Goal: Information Seeking & Learning: Check status

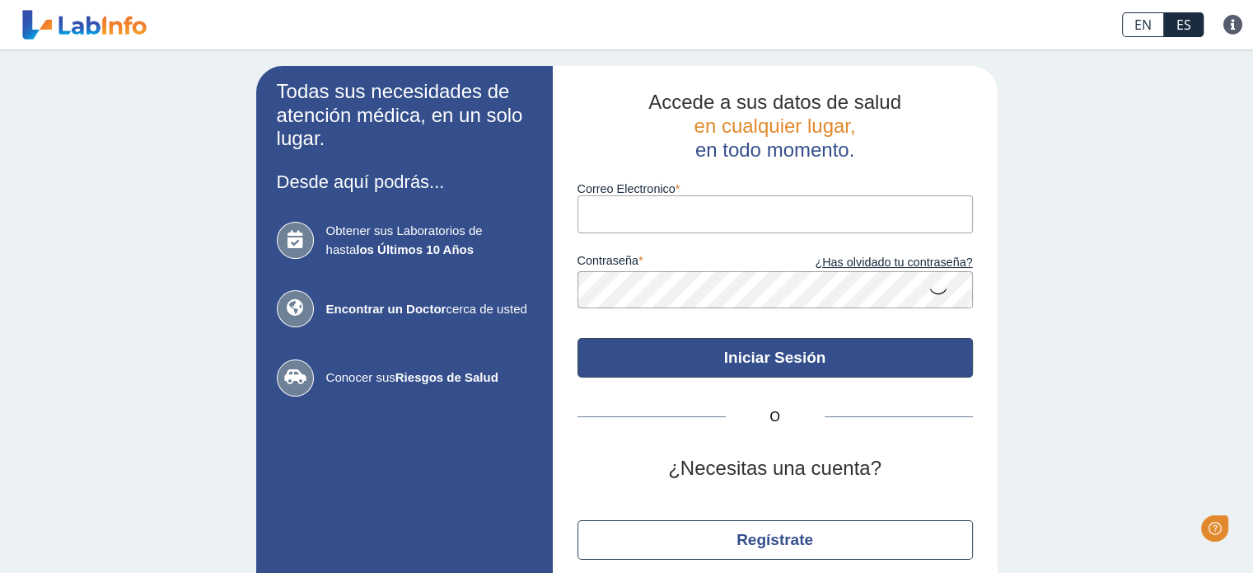
type input "[EMAIL_ADDRESS][DOMAIN_NAME]"
click at [629, 358] on button "Iniciar Sesión" at bounding box center [775, 358] width 395 height 40
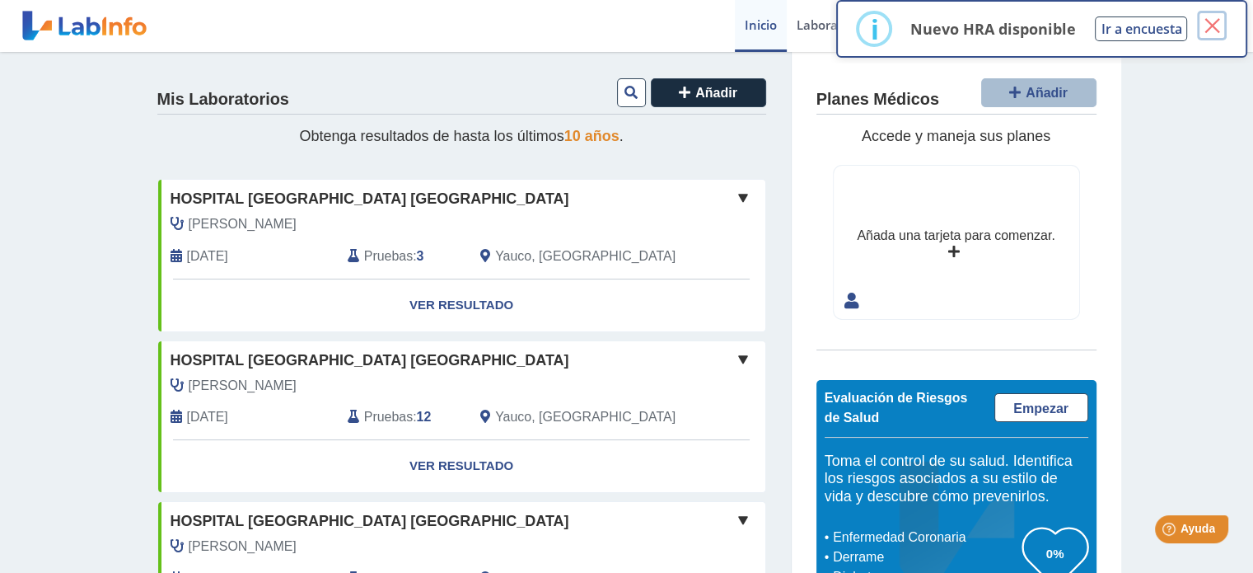
click at [1214, 27] on button "×" at bounding box center [1212, 26] width 30 height 30
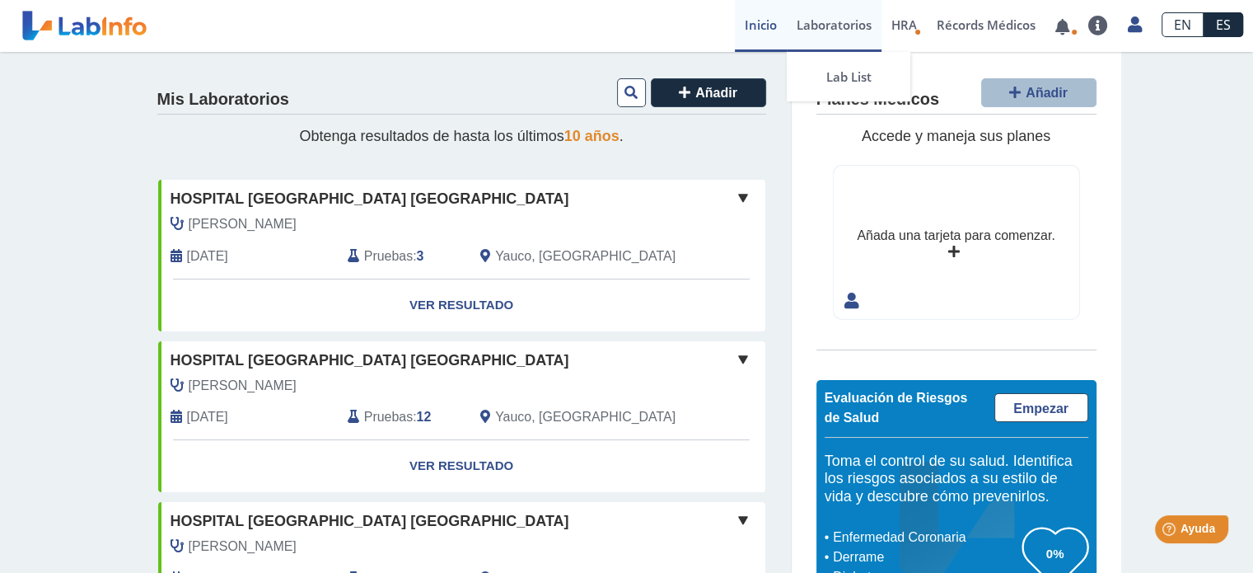
click at [832, 23] on link "Laboratorios" at bounding box center [834, 26] width 95 height 52
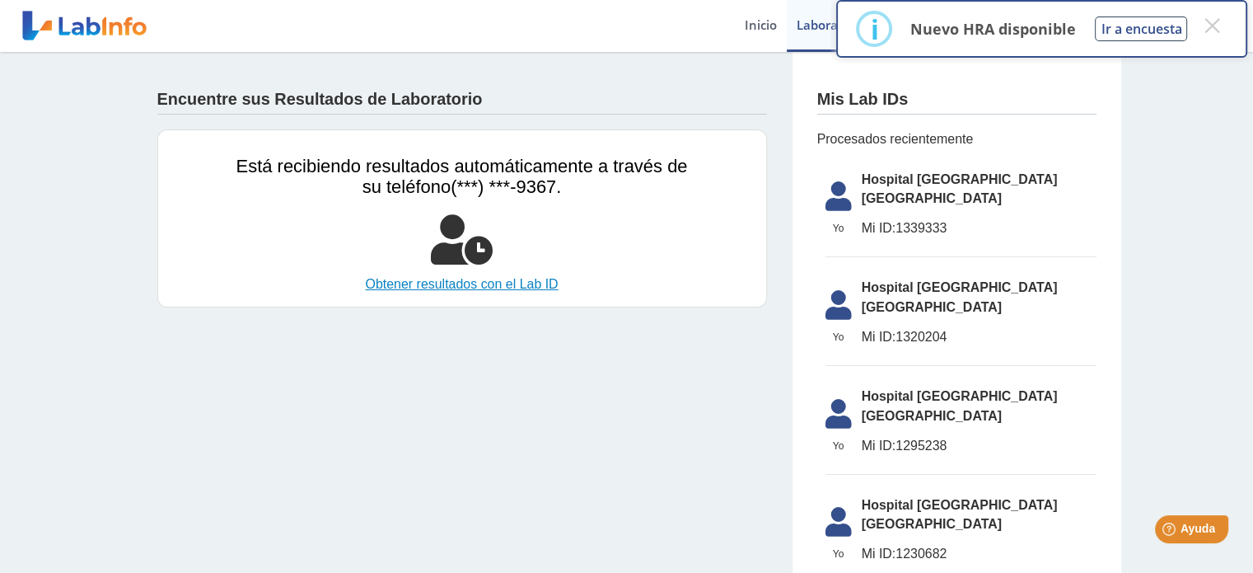
click at [480, 282] on link "Obtener resultados con el Lab ID" at bounding box center [462, 284] width 452 height 20
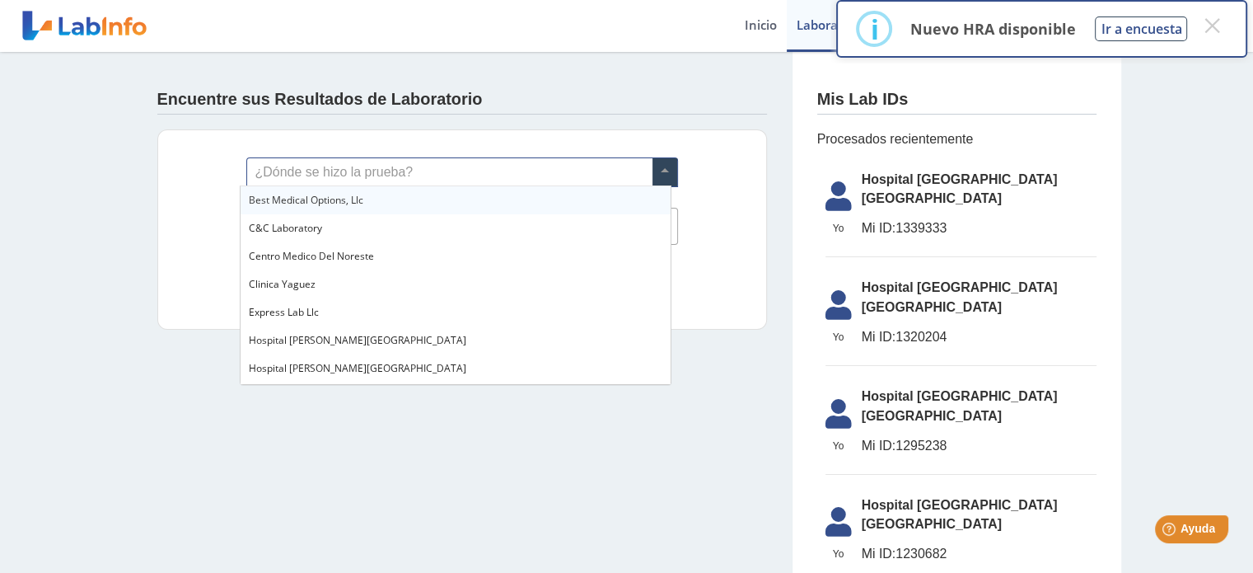
click at [663, 174] on span at bounding box center [665, 172] width 25 height 28
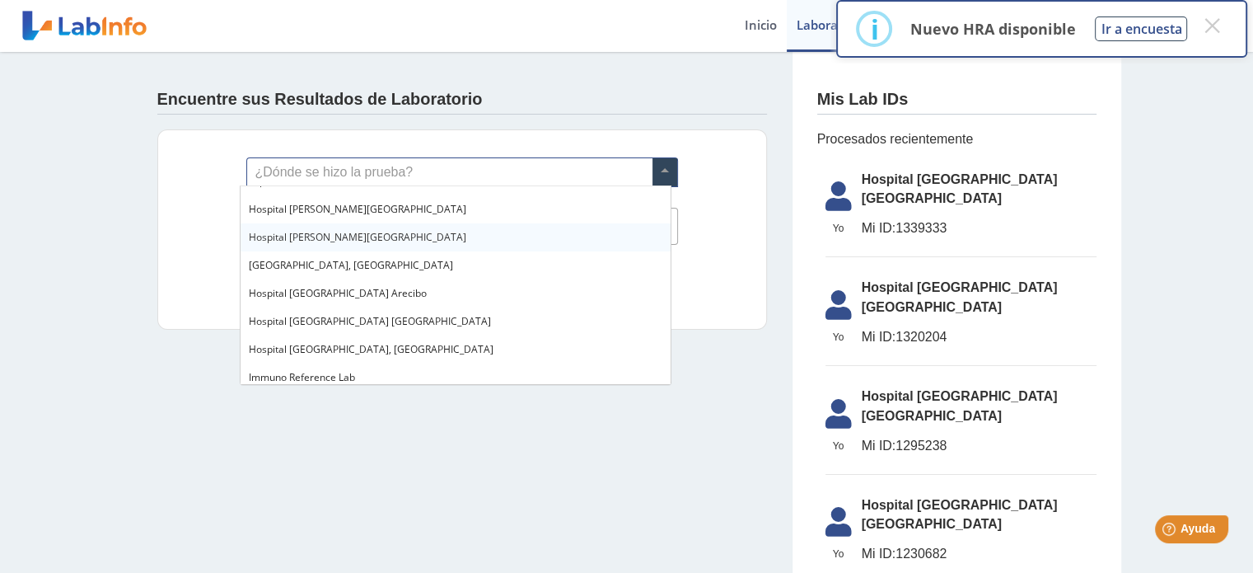
scroll to position [132, 0]
click at [560, 329] on div "Hospital [GEOGRAPHIC_DATA] [GEOGRAPHIC_DATA]" at bounding box center [456, 321] width 430 height 28
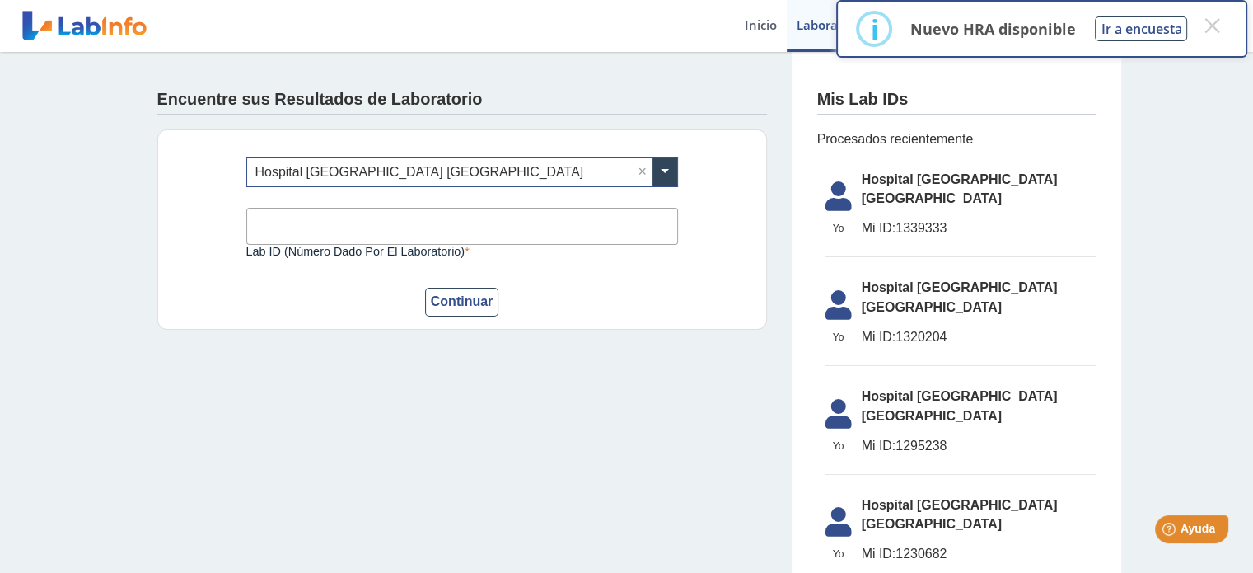
click at [549, 235] on input "Lab ID (número dado por el laboratorio)" at bounding box center [462, 226] width 432 height 37
click at [465, 299] on button "Continuar" at bounding box center [462, 302] width 74 height 29
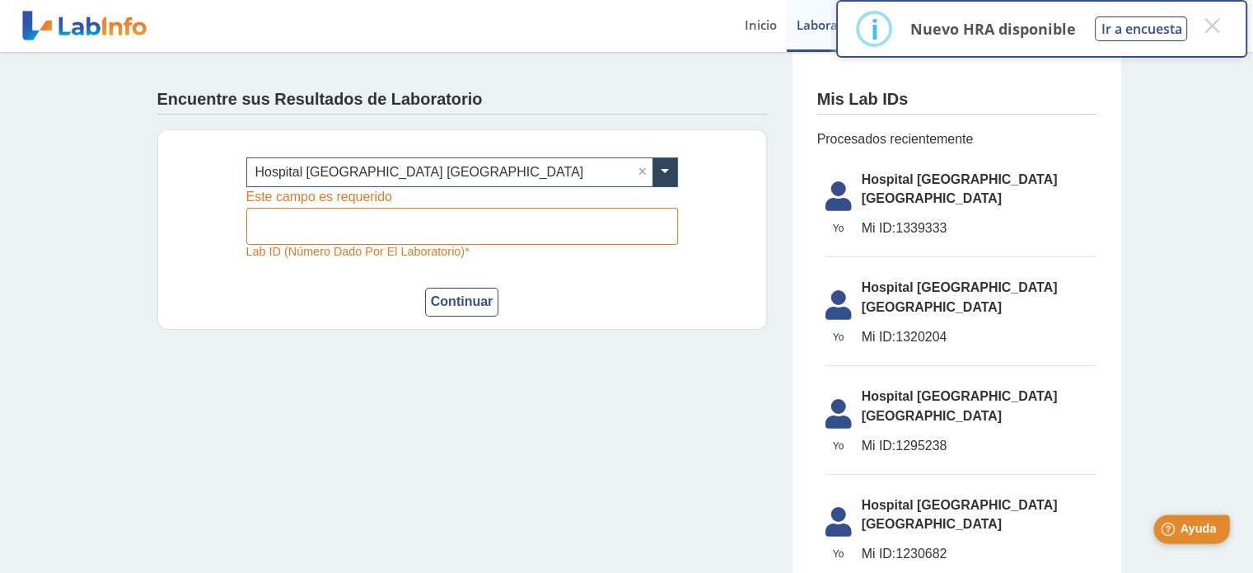
click at [1187, 535] on span "Ayuda" at bounding box center [1198, 529] width 36 height 14
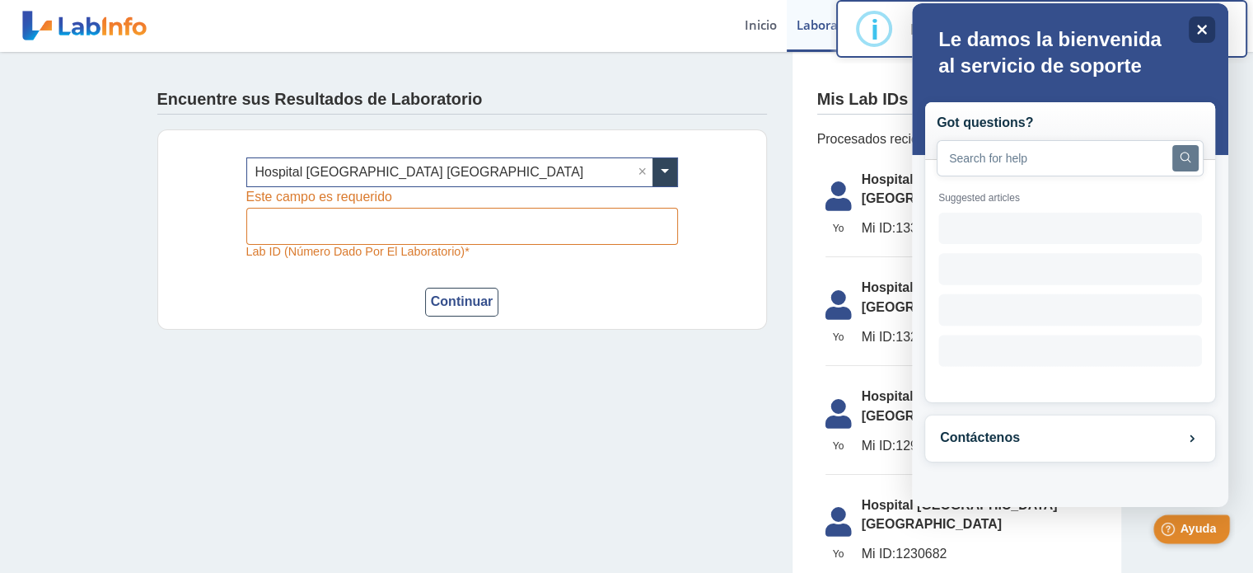
scroll to position [0, 0]
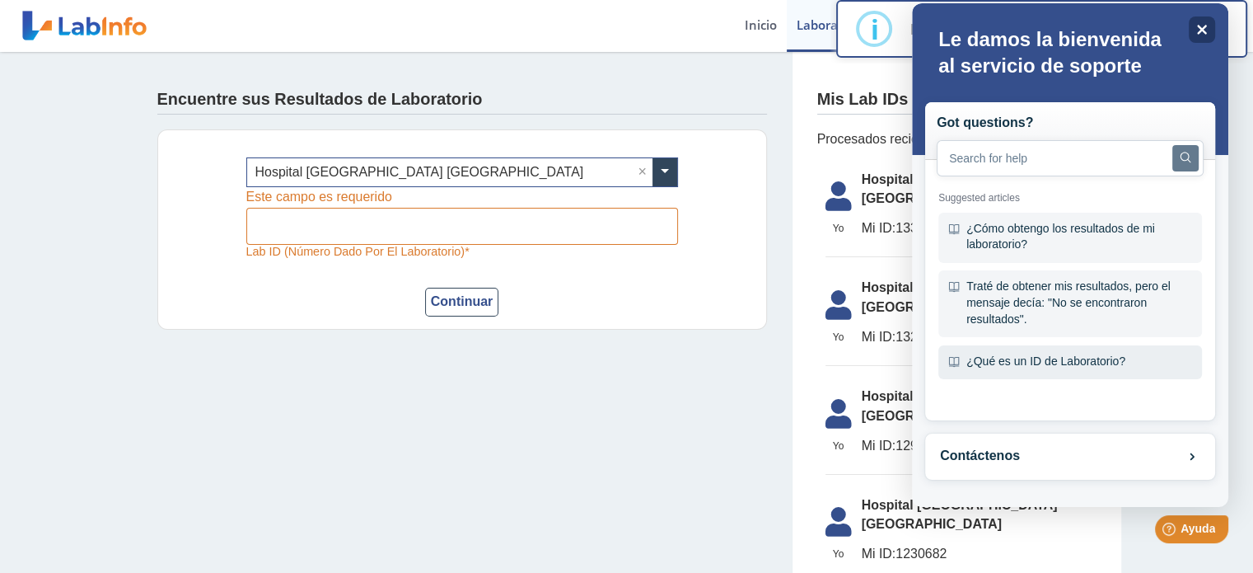
click at [999, 365] on div "¿Qué es un ID de Laboratorio?" at bounding box center [1070, 362] width 264 height 35
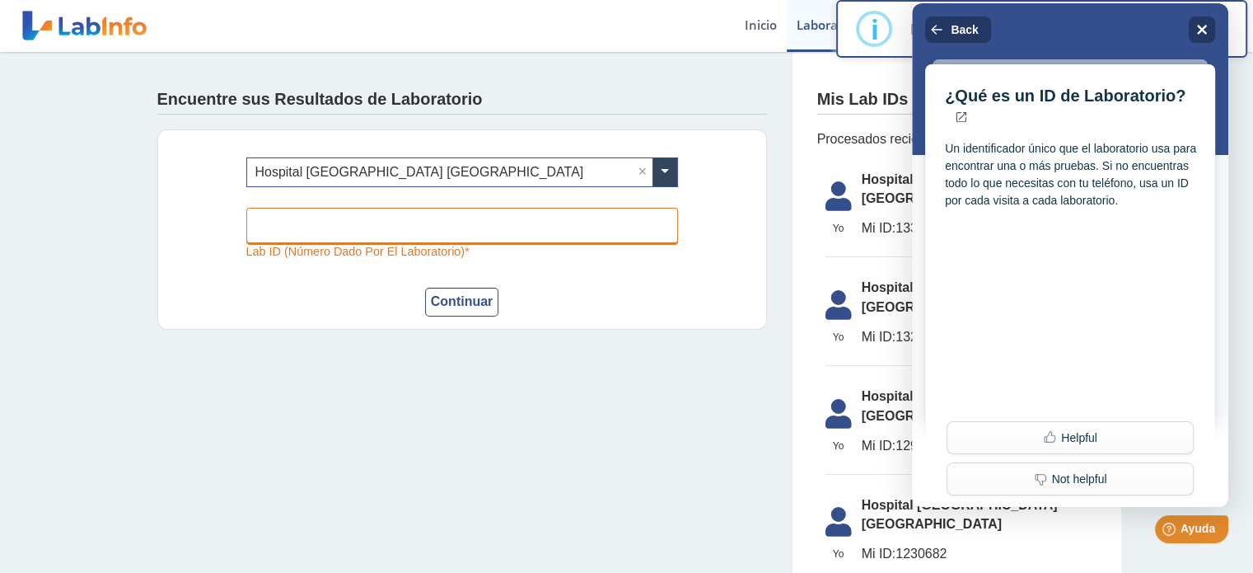
click at [407, 220] on input "Lab ID (número dado por el laboratorio)" at bounding box center [462, 226] width 432 height 37
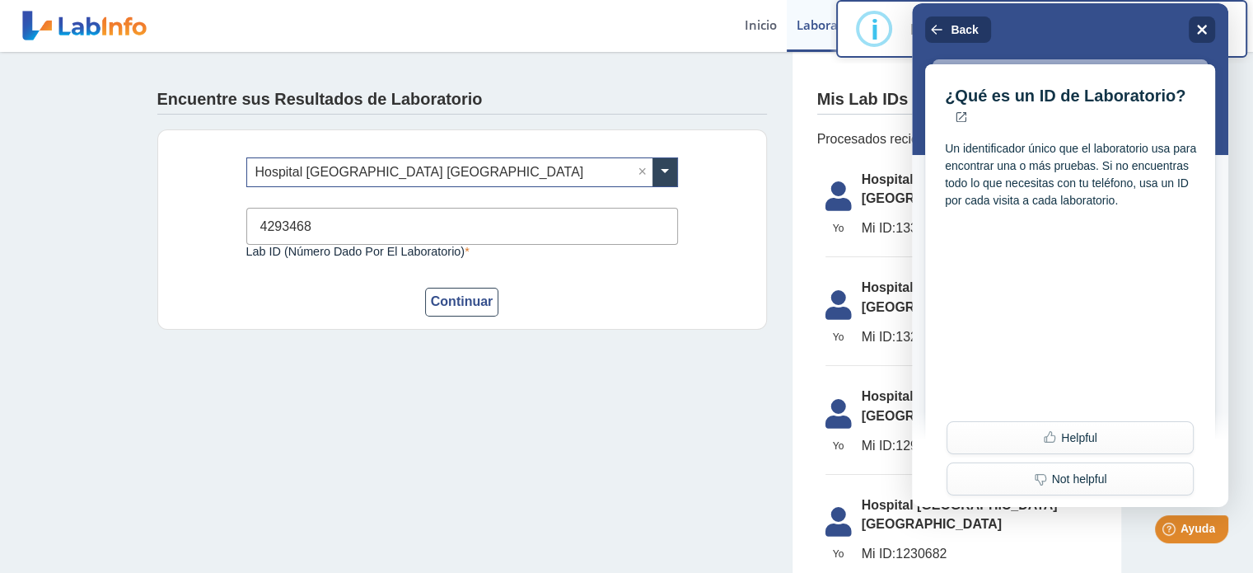
type input "4293468"
click at [471, 318] on div "¿Dónde se hizo la prueba? × Hospital [GEOGRAPHIC_DATA] Yauco × 4293468 Lab ID (…" at bounding box center [462, 229] width 610 height 200
click at [471, 308] on button "Continuar" at bounding box center [462, 302] width 74 height 29
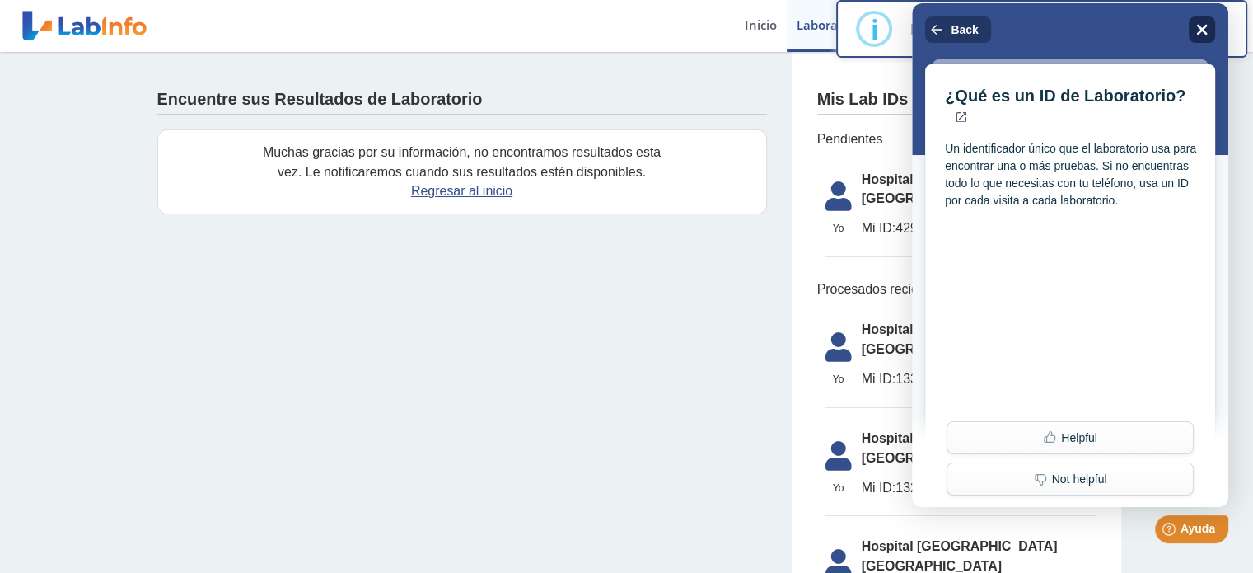
click at [1204, 23] on icon "Close" at bounding box center [1202, 29] width 12 height 12
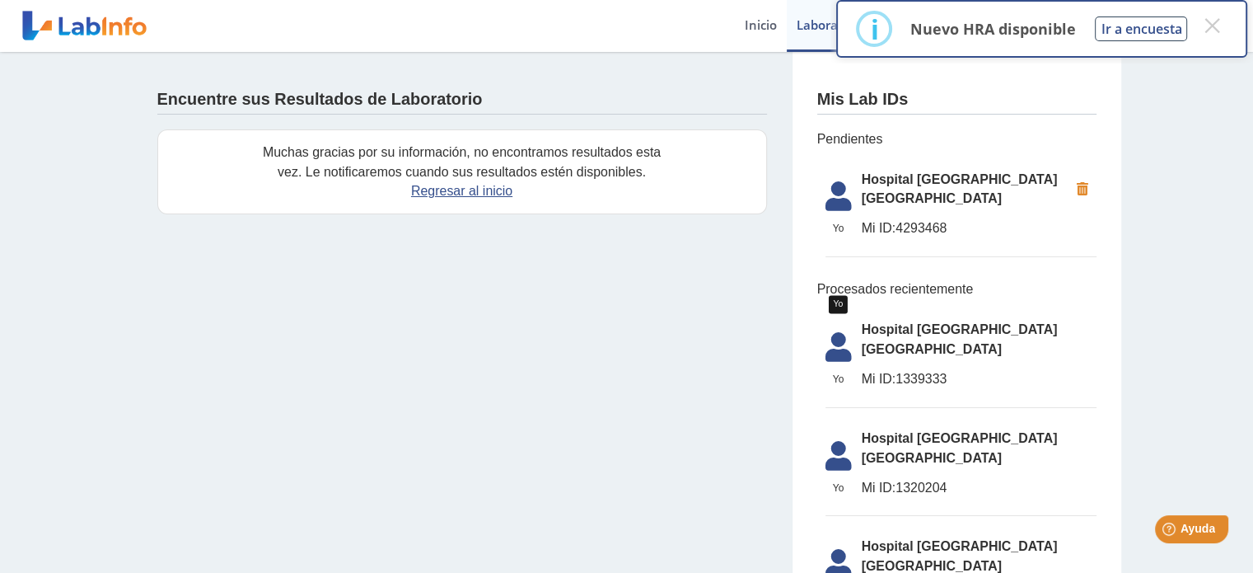
click at [839, 193] on icon at bounding box center [839, 201] width 46 height 40
click at [1084, 182] on icon at bounding box center [1083, 190] width 28 height 30
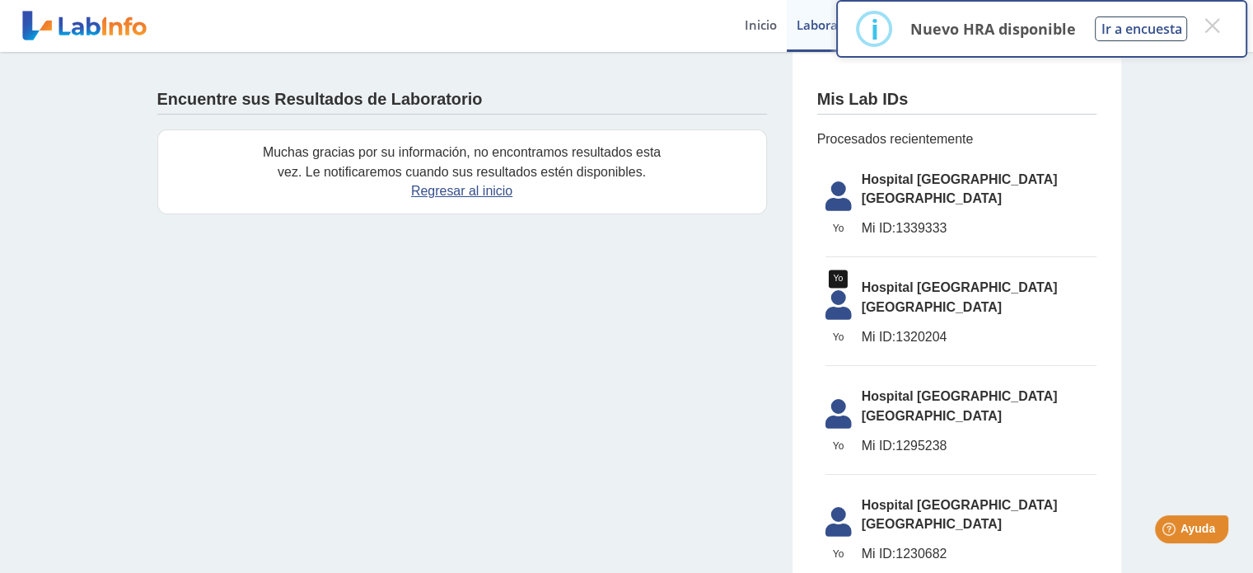
click at [832, 185] on icon at bounding box center [839, 201] width 46 height 40
click at [587, 80] on div "Encuentre sus Resultados de Laboratorio" at bounding box center [462, 96] width 610 height 38
click at [1210, 26] on button "×" at bounding box center [1212, 26] width 30 height 30
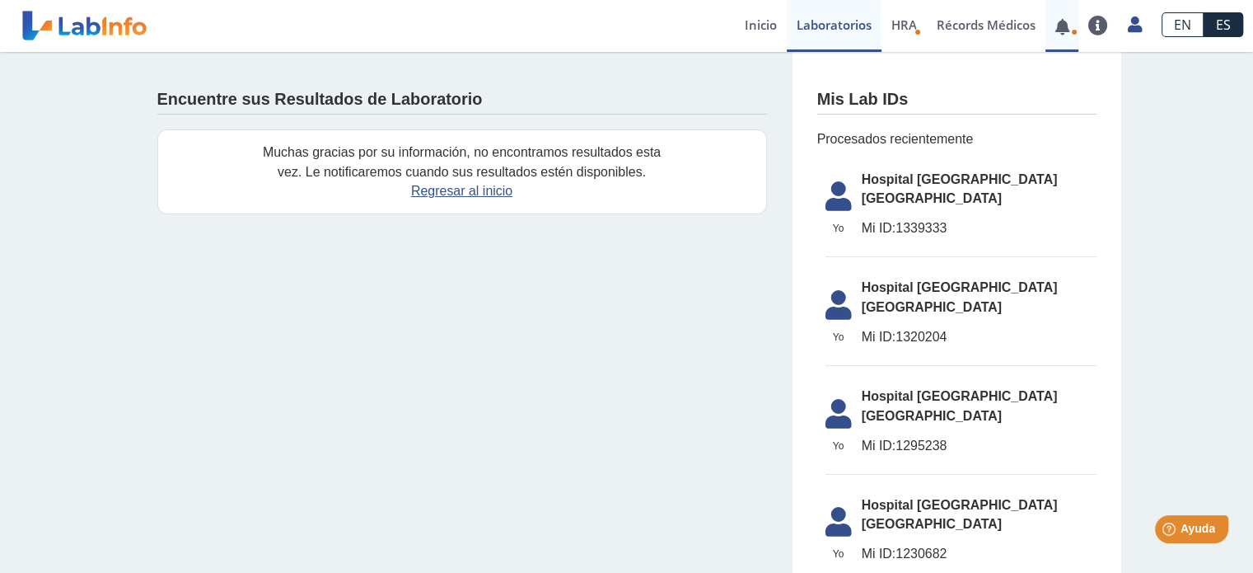
click at [1065, 27] on link at bounding box center [1063, 27] width 34 height 12
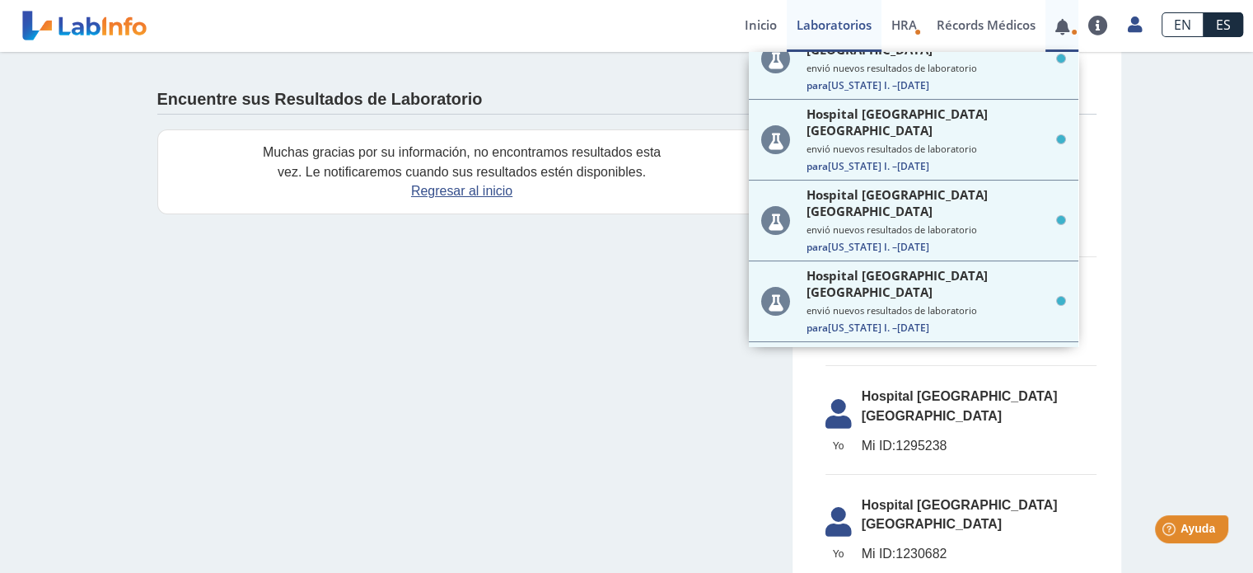
scroll to position [402, 0]
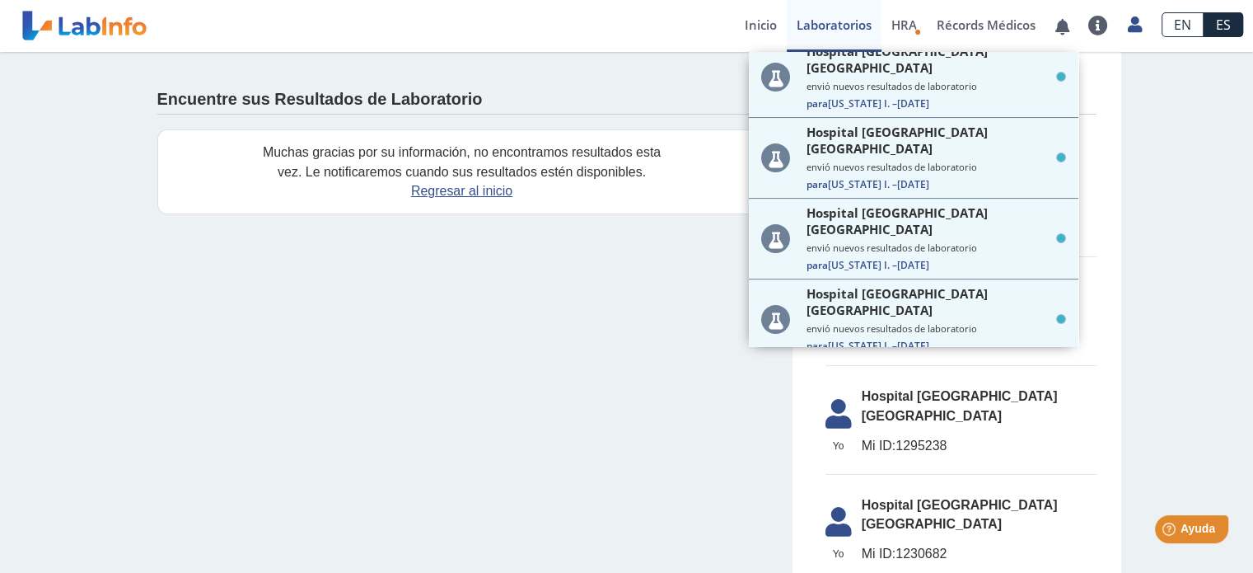
drag, startPoint x: 1073, startPoint y: 302, endPoint x: 1130, endPoint y: 213, distance: 105.4
click at [1130, 213] on div "Encuentre sus Resultados de Laboratorio Muchas gracias por su información, no e…" at bounding box center [626, 395] width 1253 height 686
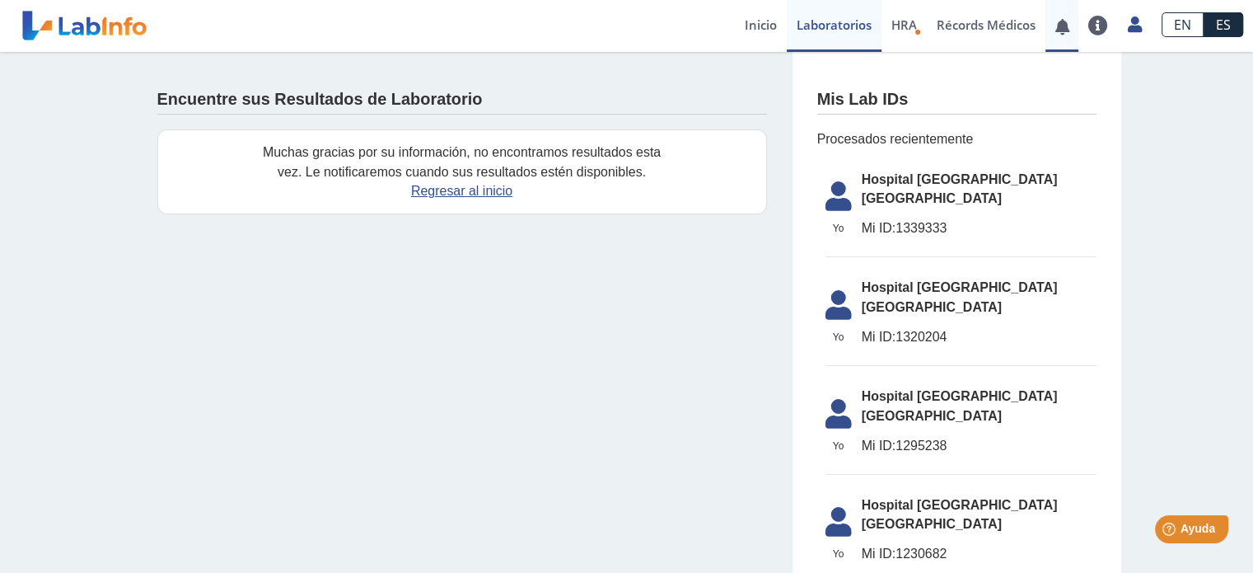
click at [1063, 30] on link at bounding box center [1063, 27] width 34 height 12
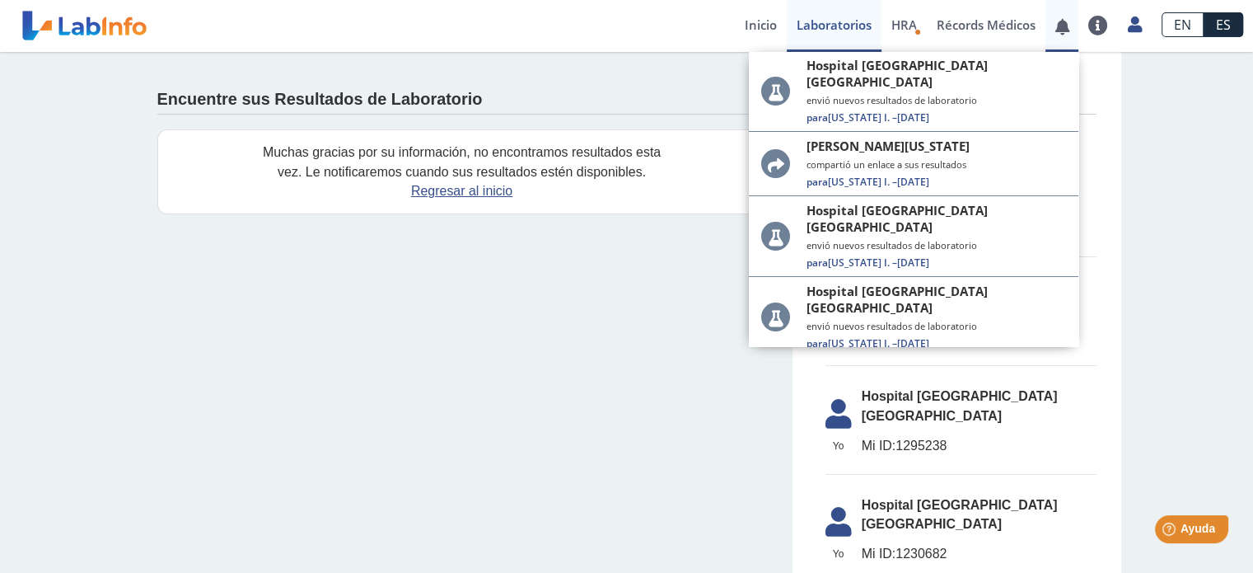
scroll to position [0, 0]
click at [1100, 23] on link at bounding box center [1099, 26] width 40 height 20
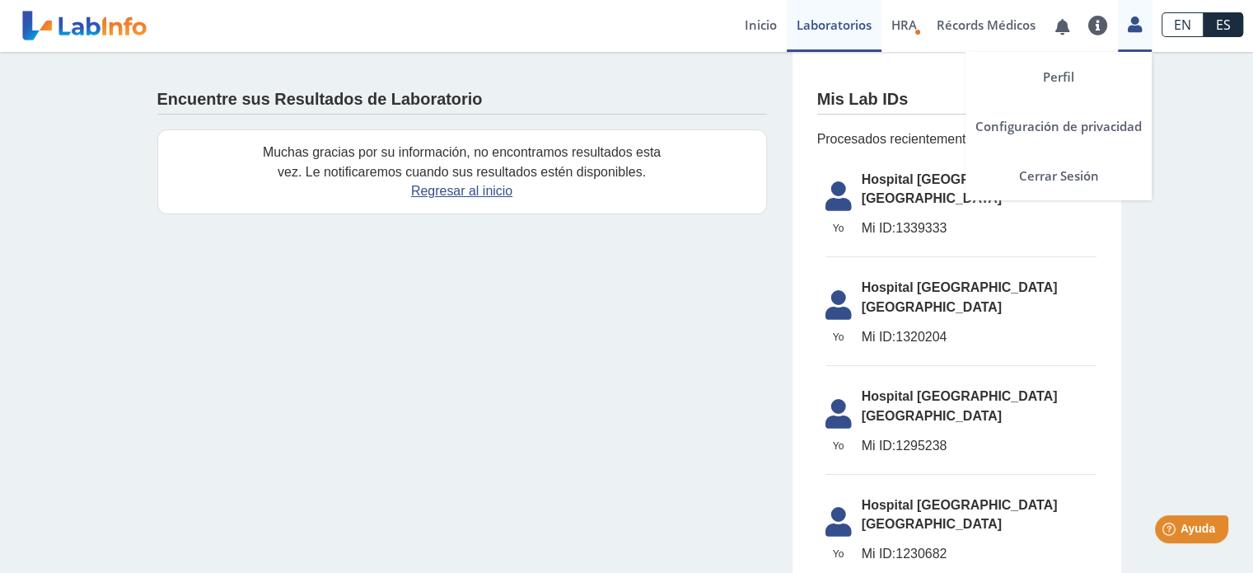
click at [1133, 28] on icon at bounding box center [1135, 24] width 14 height 12
click at [1080, 68] on link "Perfil" at bounding box center [1059, 76] width 186 height 49
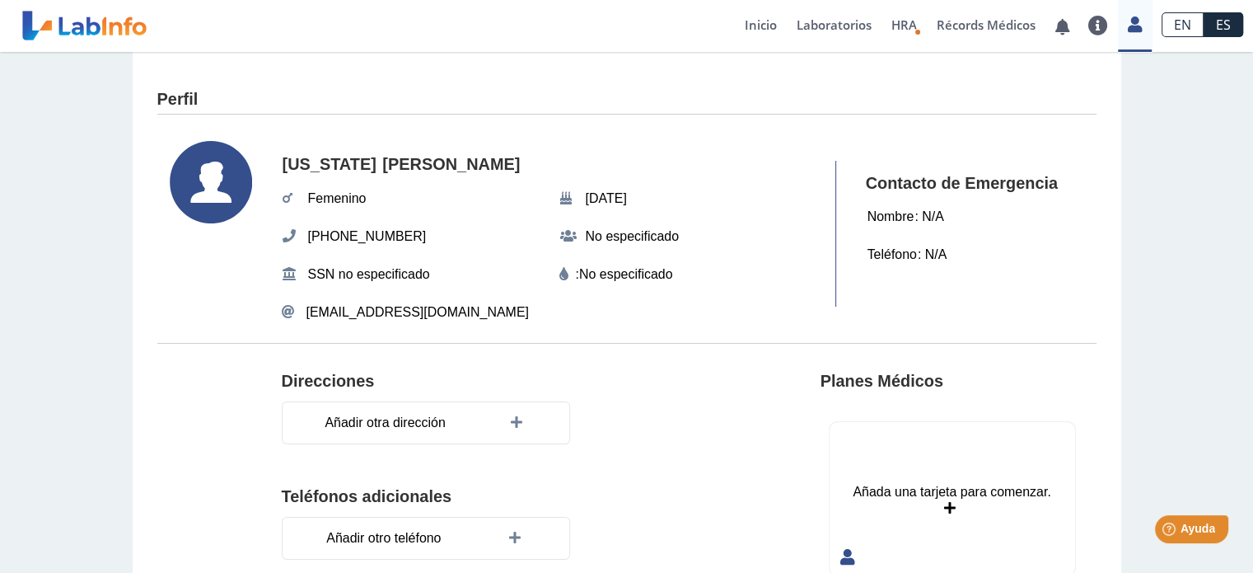
click at [944, 509] on icon at bounding box center [950, 508] width 12 height 13
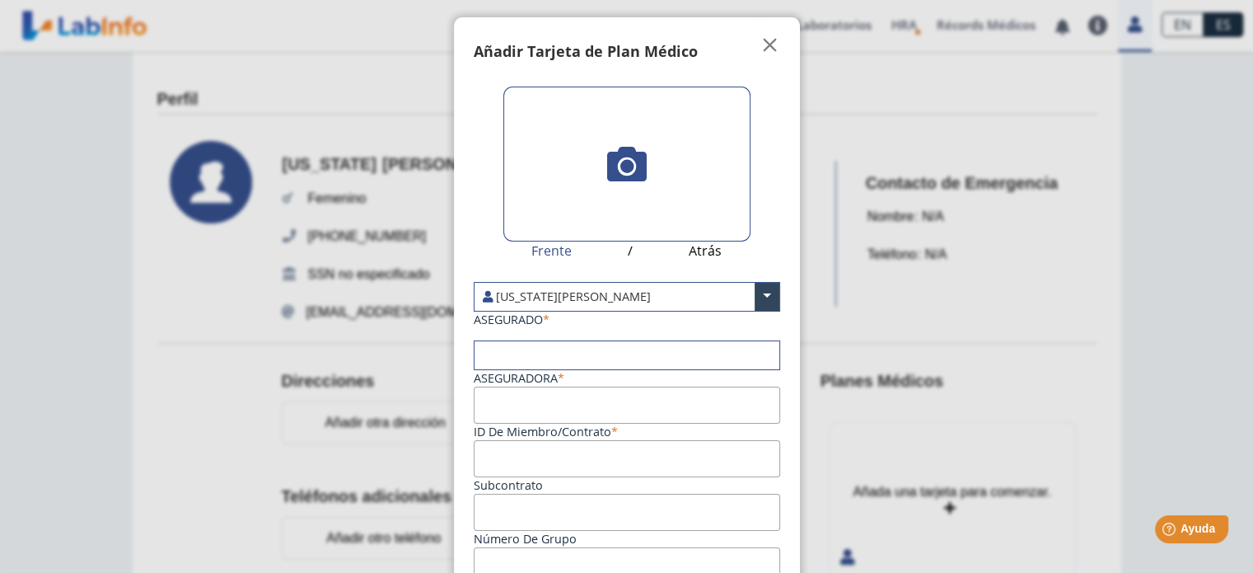
click at [629, 161] on icon at bounding box center [627, 164] width 40 height 40
click at [0, 0] on input "file" at bounding box center [0, 0] width 0 height 0
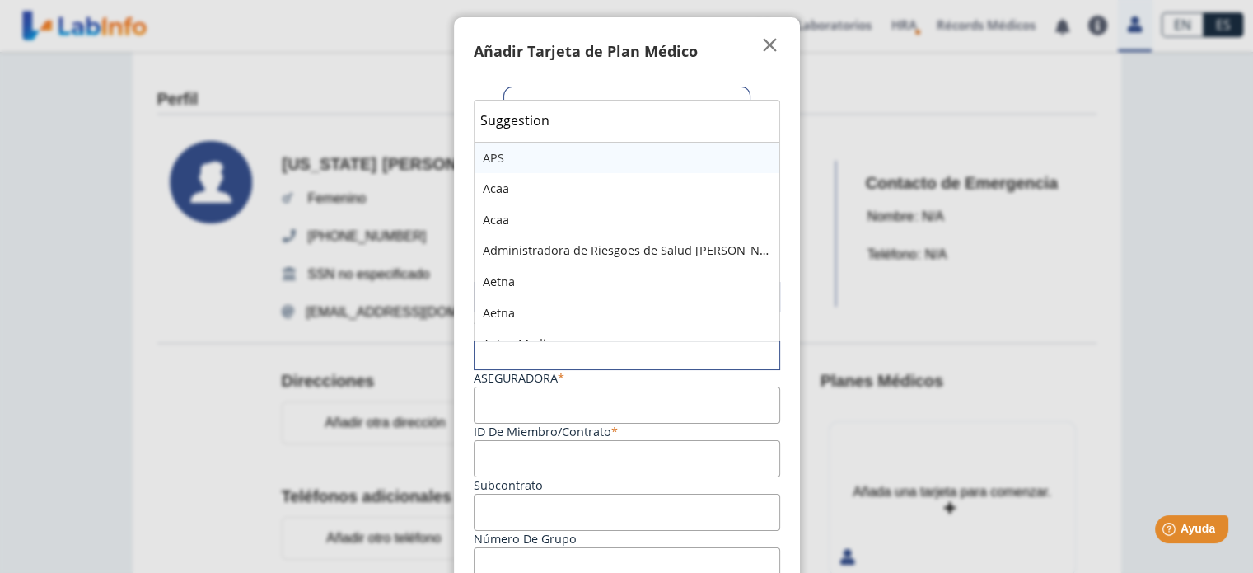
click at [509, 358] on input "text" at bounding box center [627, 355] width 305 height 28
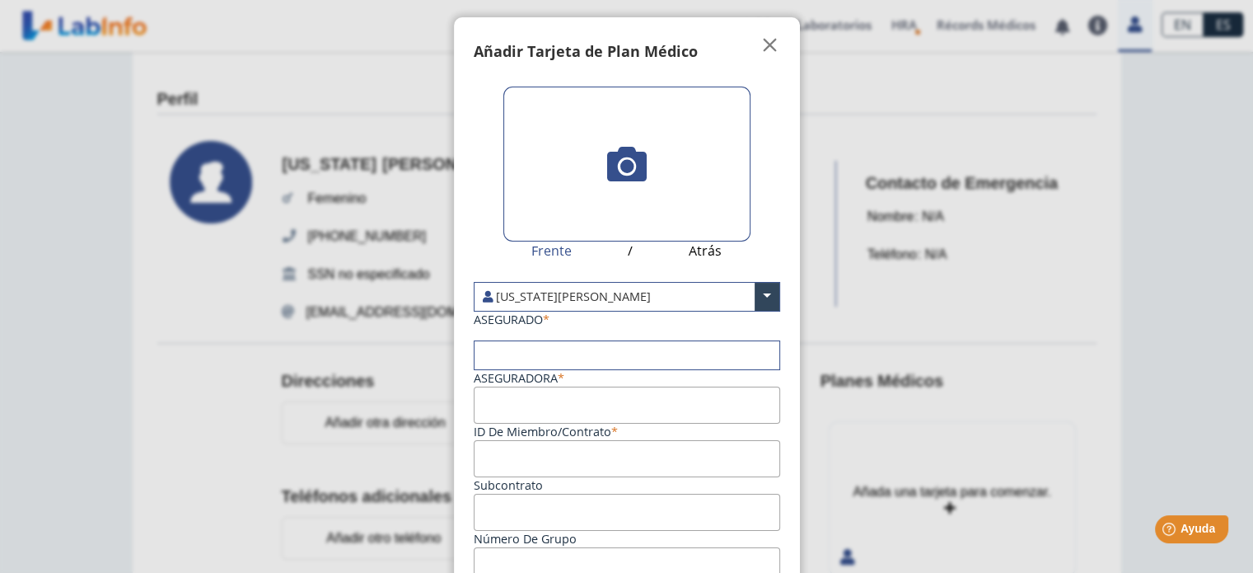
click at [575, 402] on input "ID de Miembro/Contrato" at bounding box center [627, 404] width 307 height 37
click at [761, 48] on span "" at bounding box center [771, 45] width 20 height 20
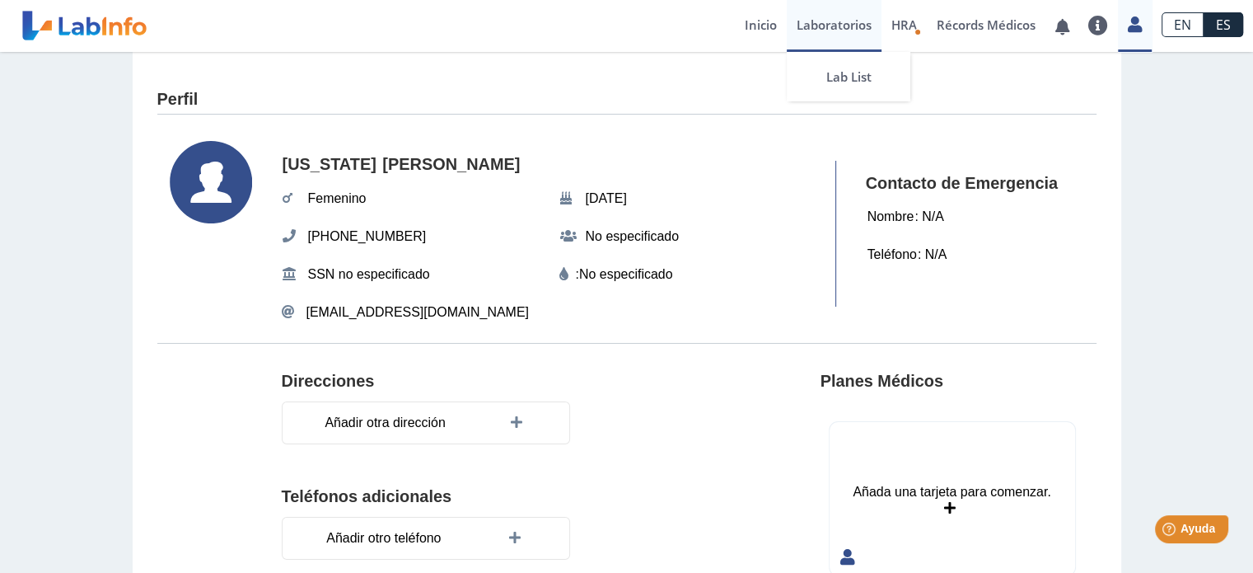
click at [835, 26] on link "Laboratorios" at bounding box center [834, 26] width 95 height 52
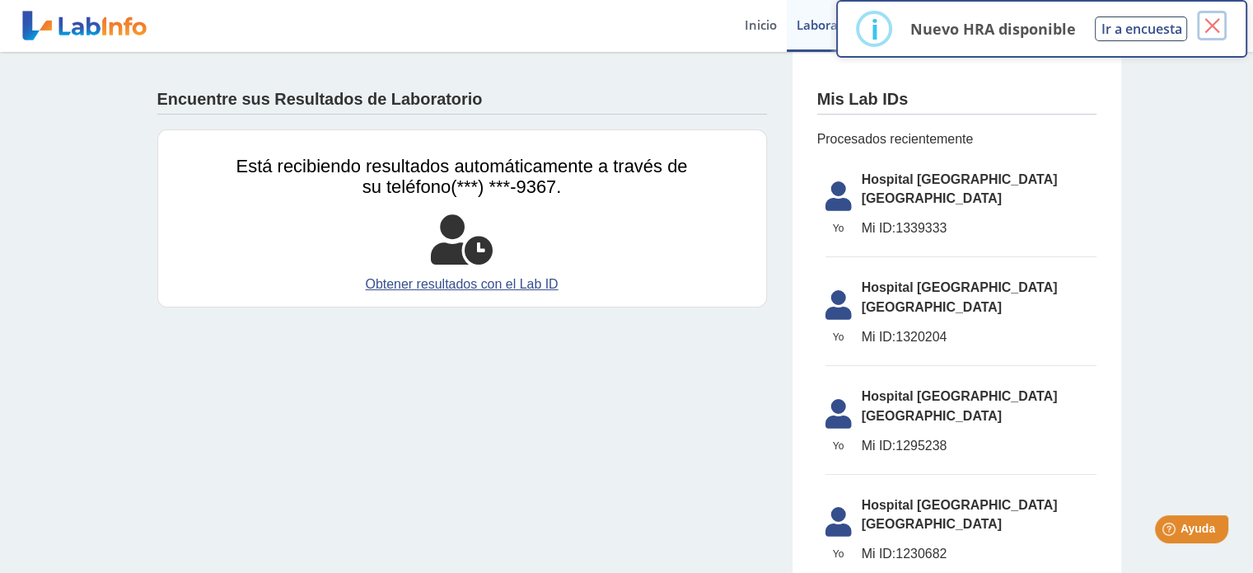
click at [1213, 23] on button "×" at bounding box center [1212, 26] width 30 height 30
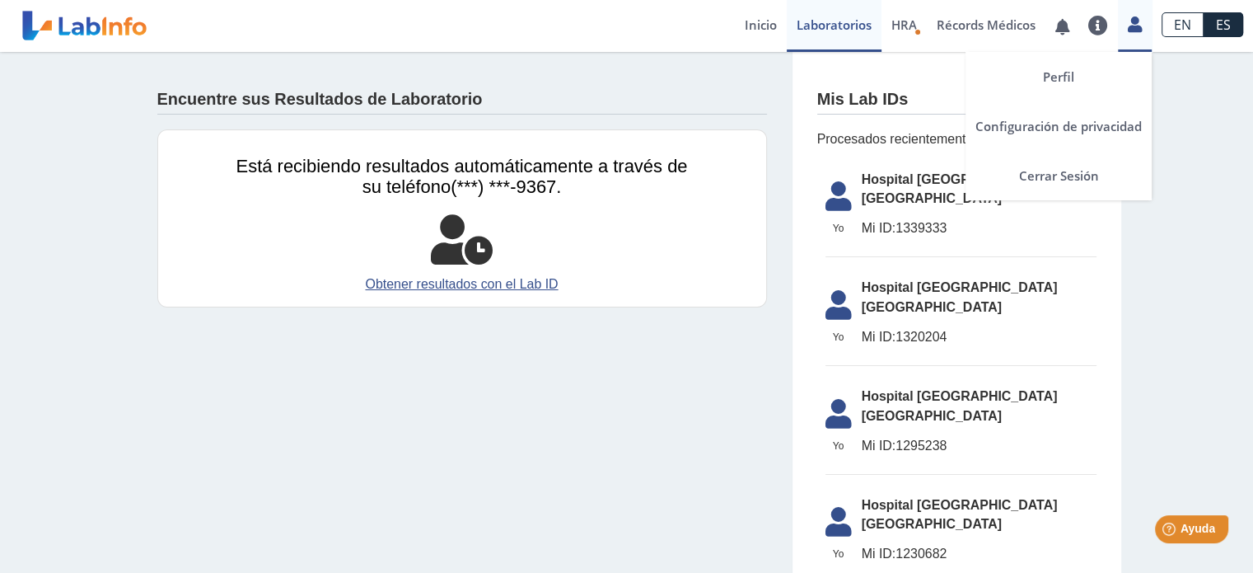
click at [1132, 28] on icon at bounding box center [1135, 24] width 14 height 12
click at [1095, 120] on link "Configuración de privacidad" at bounding box center [1059, 125] width 186 height 49
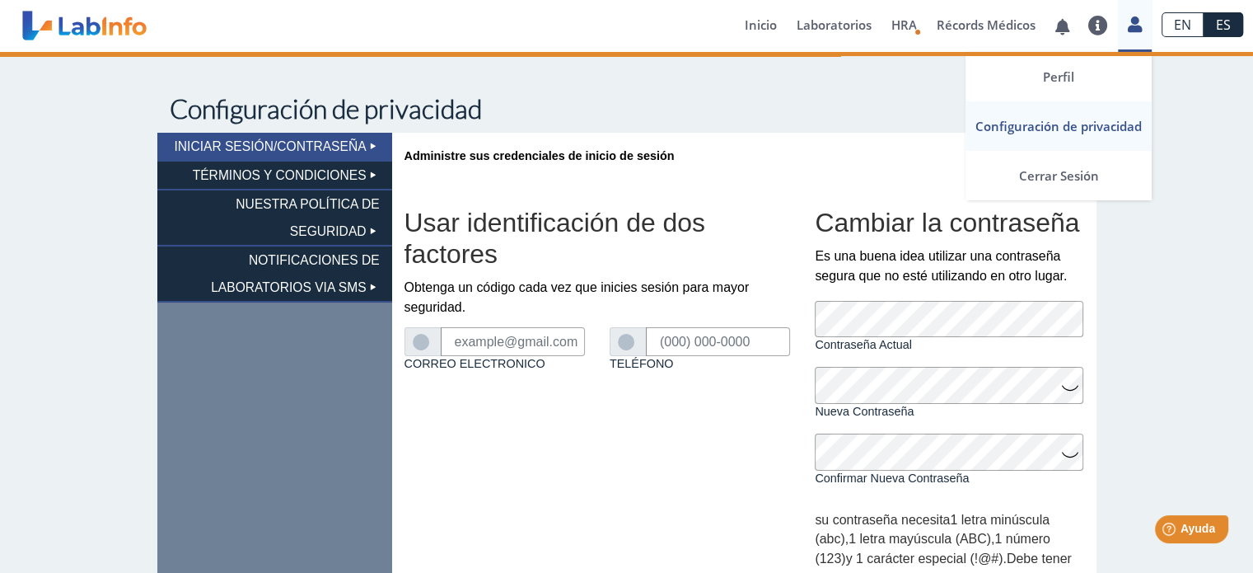
type input "[EMAIL_ADDRESS][DOMAIN_NAME]"
type input "[PHONE_NUMBER]"
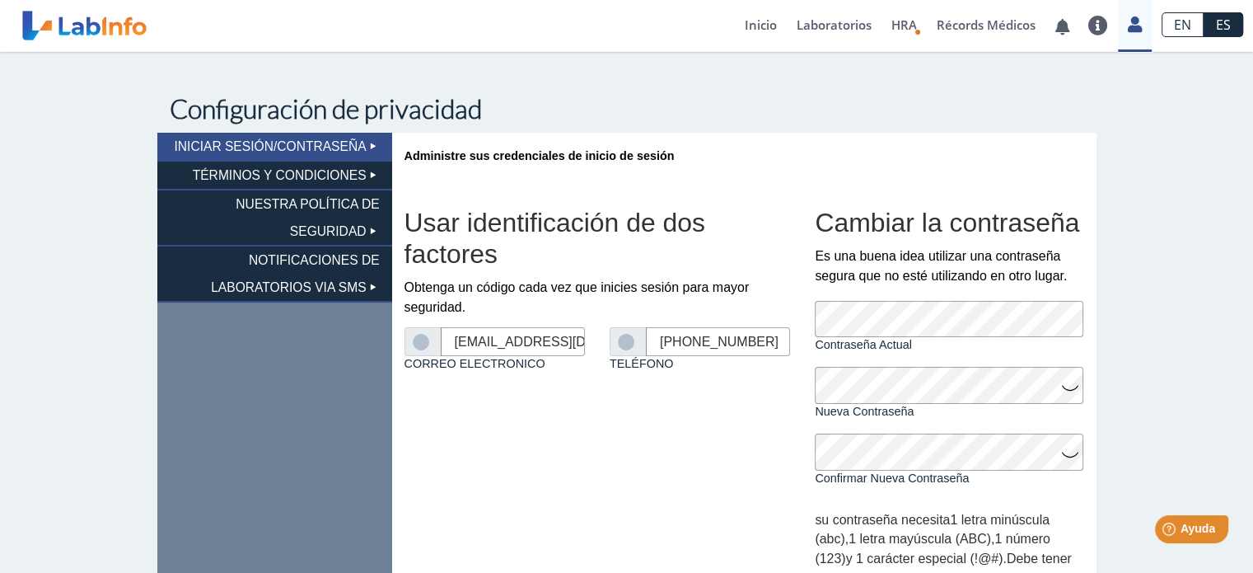
click at [339, 274] on li "NOTIFICACIONES DE LABORATORIOS VIA SMS" at bounding box center [274, 274] width 235 height 56
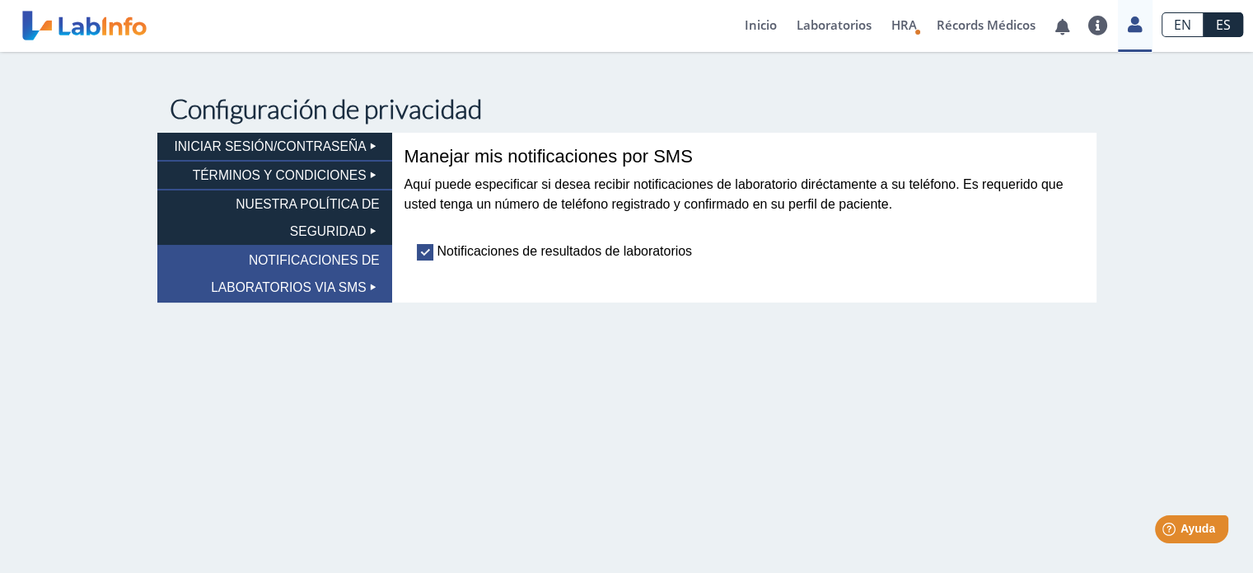
click at [326, 146] on li "INICIAR SESIÓN/CONTRASEÑA" at bounding box center [274, 147] width 235 height 29
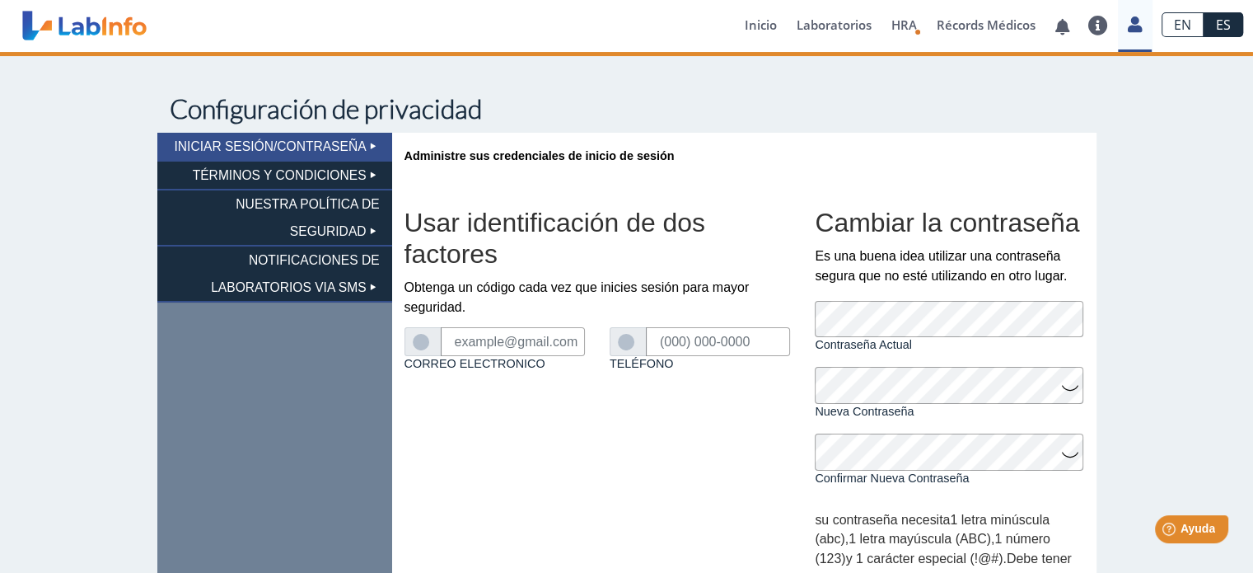
type input "[EMAIL_ADDRESS][DOMAIN_NAME]"
type input "[PHONE_NUMBER]"
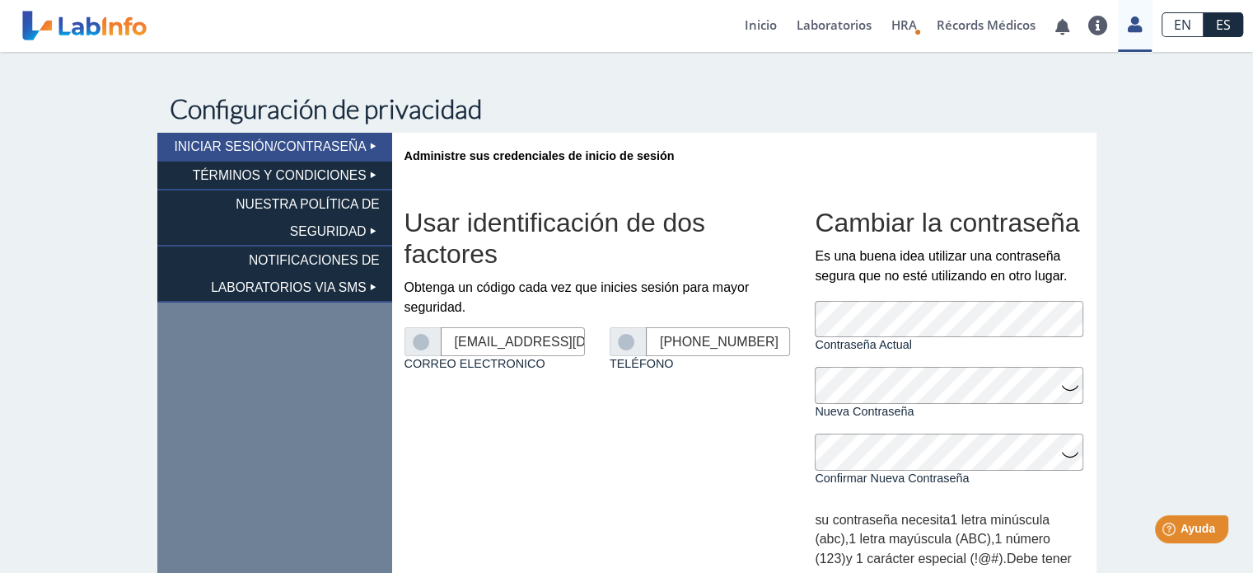
click at [322, 174] on li "TÉRMINOS Y CONDICIONES" at bounding box center [274, 175] width 235 height 29
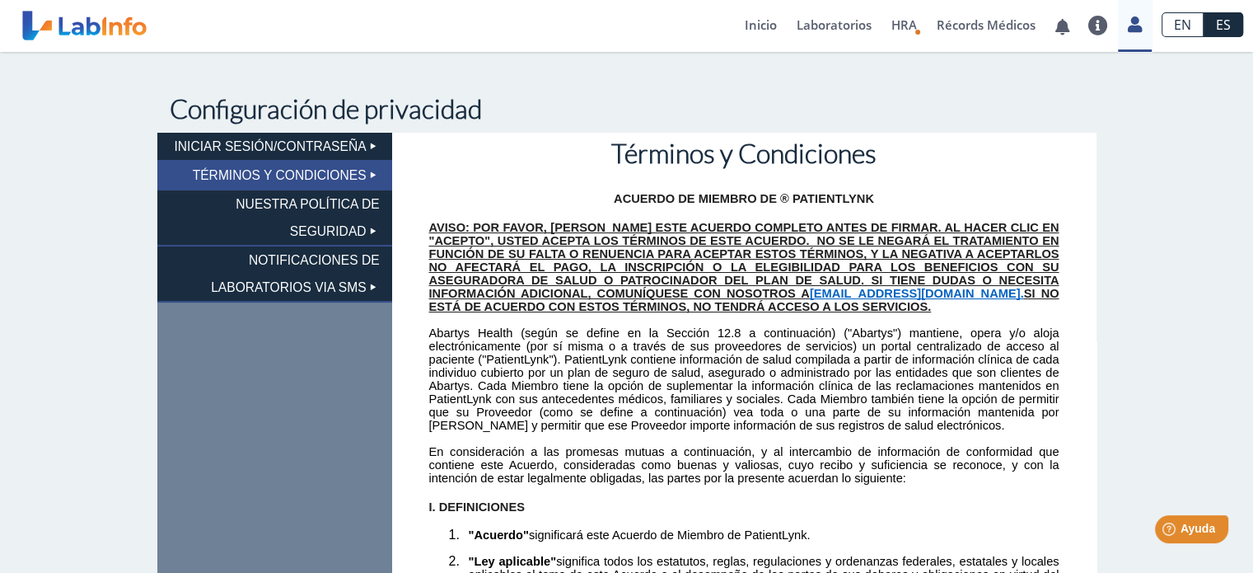
click at [323, 219] on li "NUESTRA POLÍTICA DE SEGURIDAD" at bounding box center [274, 218] width 235 height 56
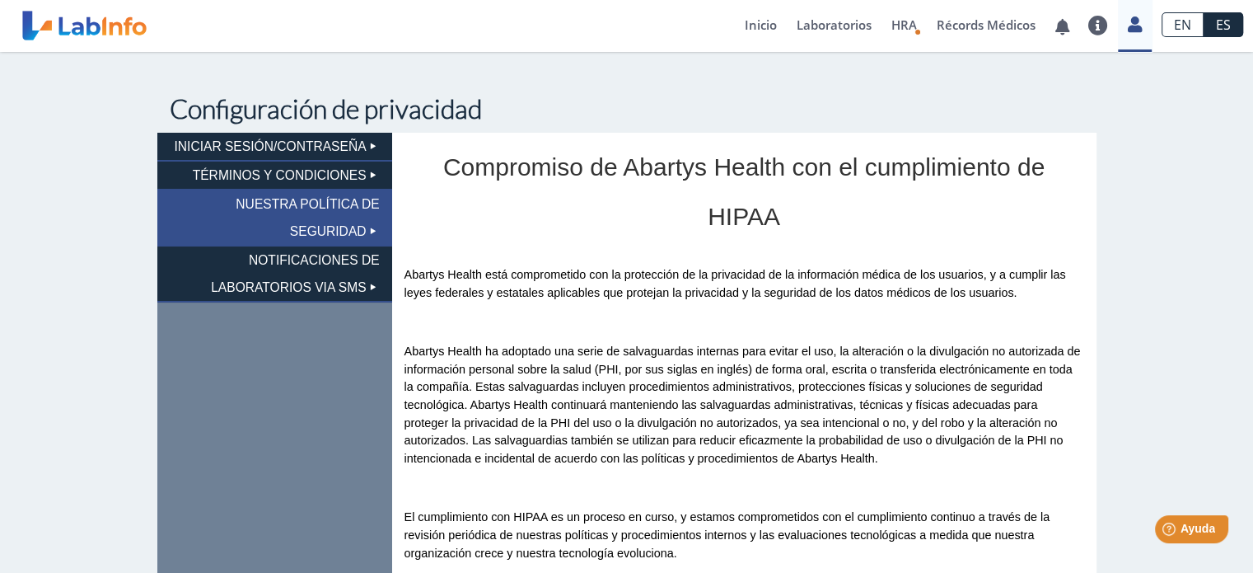
click at [323, 260] on li "NOTIFICACIONES DE LABORATORIOS VIA SMS" at bounding box center [274, 274] width 235 height 56
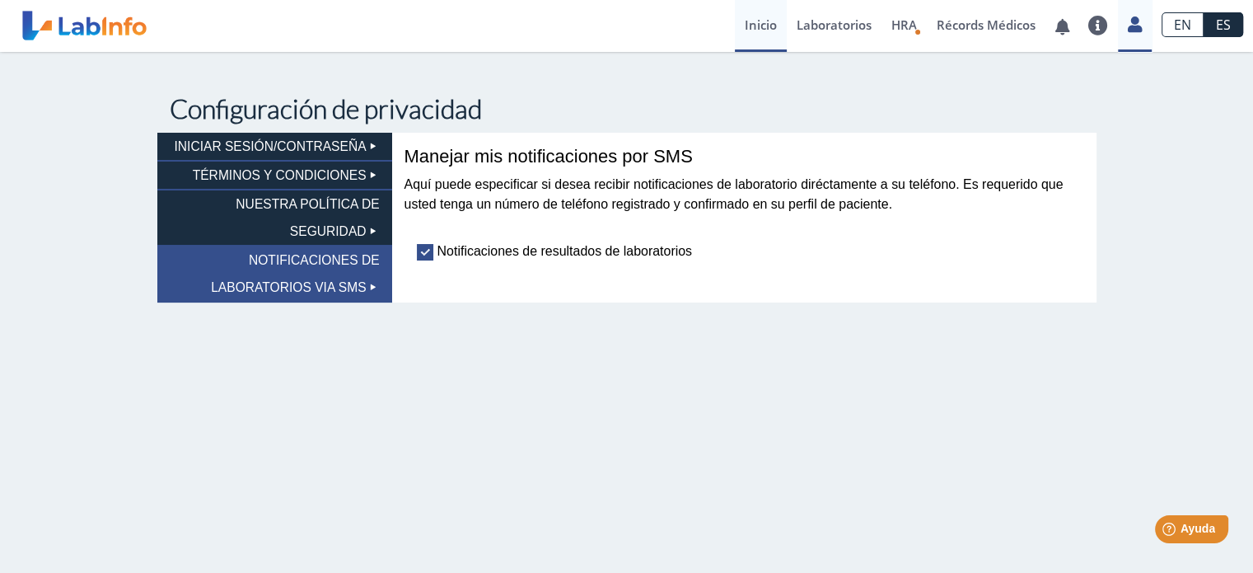
click at [747, 22] on link "Inicio" at bounding box center [761, 26] width 52 height 52
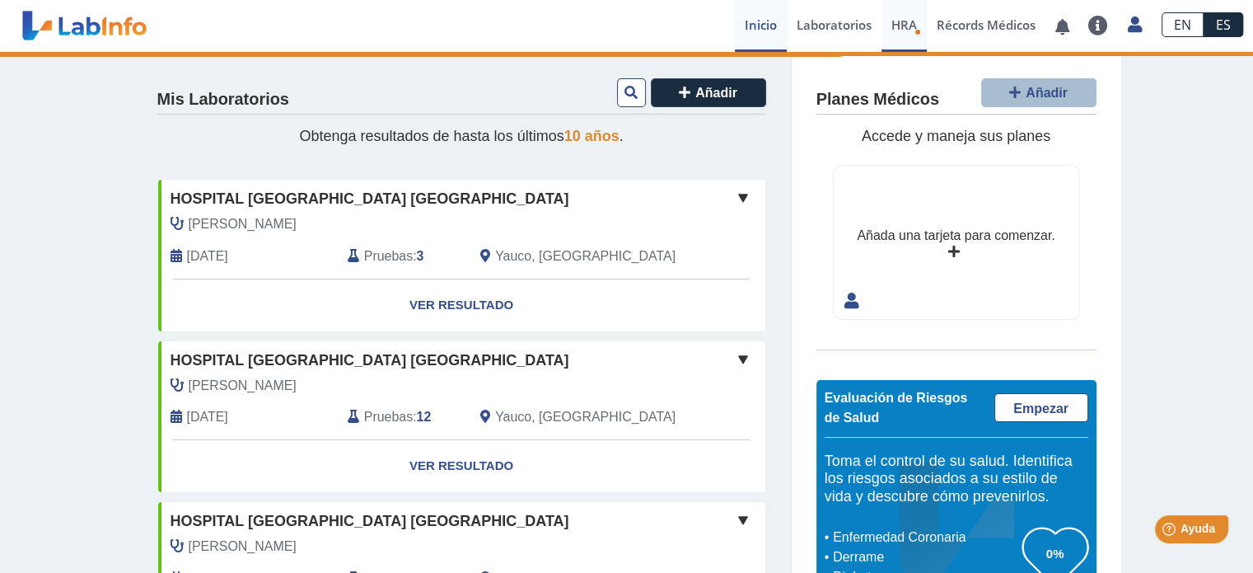
click at [905, 28] on span "HRA" at bounding box center [905, 24] width 26 height 16
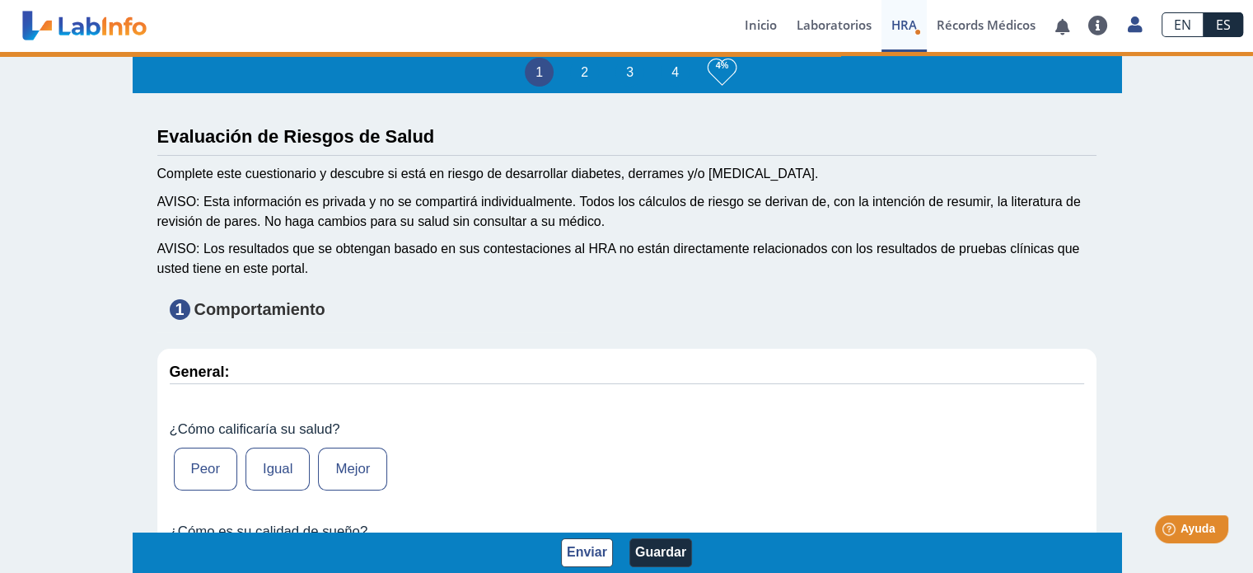
type input "[US_STATE][PERSON_NAME]"
type input "[DATE]"
select select
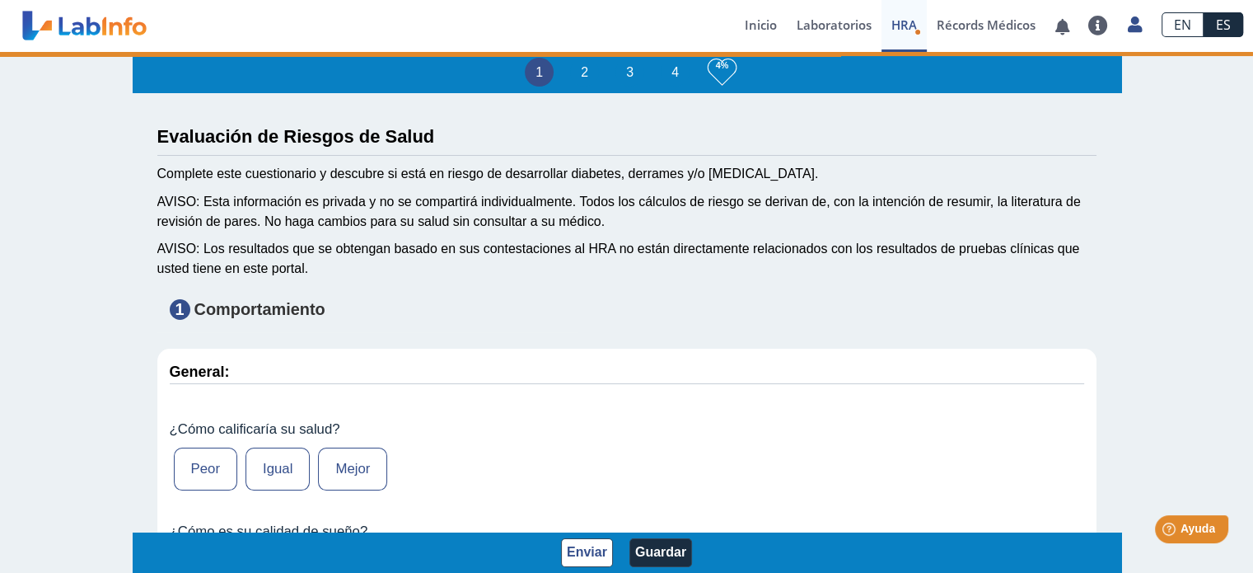
select select
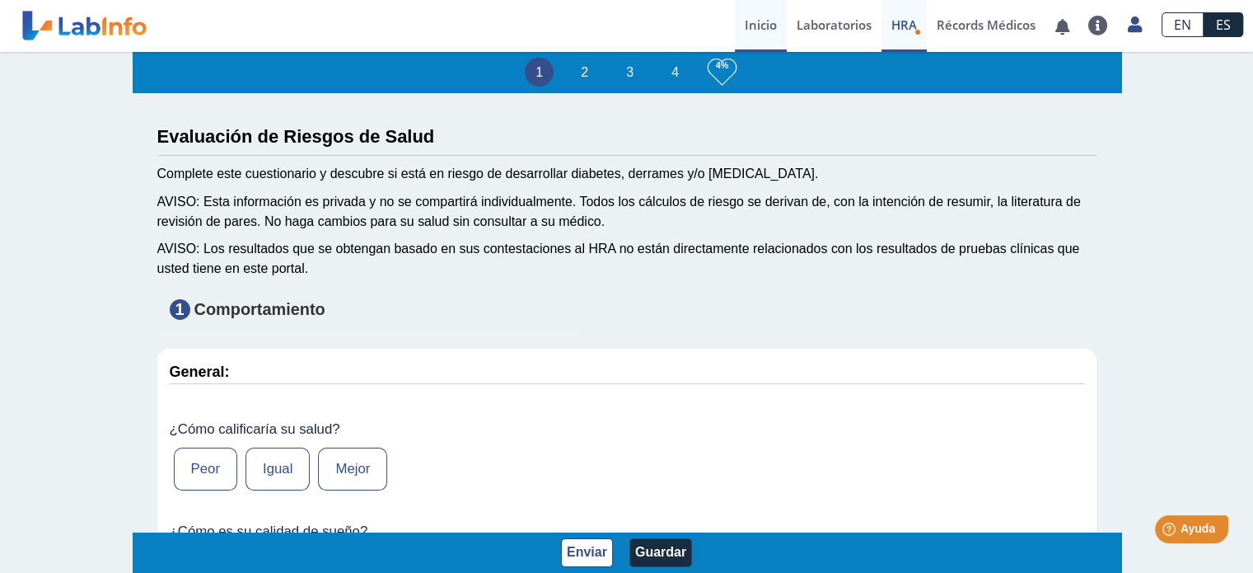
click at [749, 29] on link "Inicio" at bounding box center [761, 26] width 52 height 52
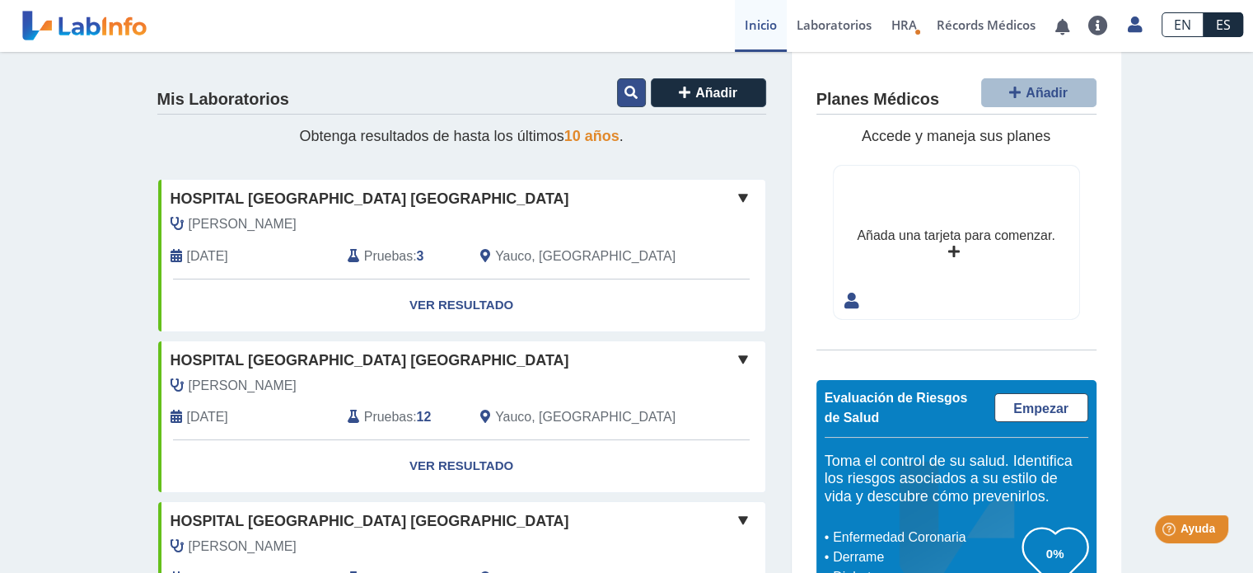
click at [628, 95] on icon at bounding box center [631, 92] width 13 height 13
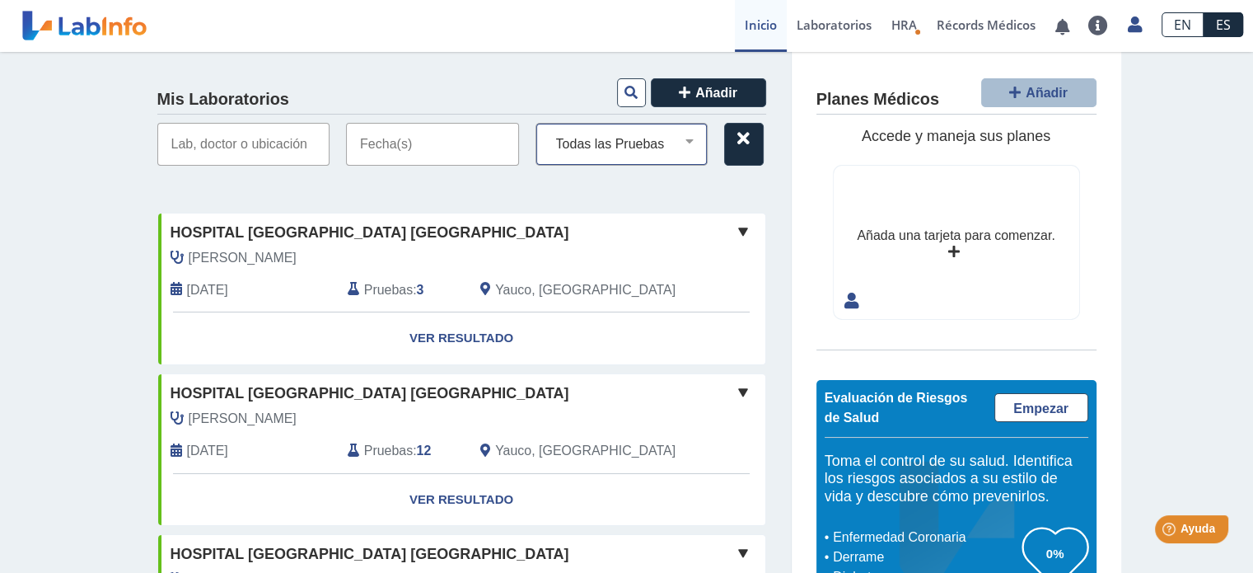
click at [690, 136] on select "Todas las Pruebas cbc with diff automated cmp covid-19 antigen fsh follicule st…" at bounding box center [629, 143] width 158 height 21
select select "covid-19 antigen"
click at [550, 133] on select "Todas las Pruebas cbc with diff automated cmp covid-19 antigen fsh follicule st…" at bounding box center [629, 143] width 158 height 21
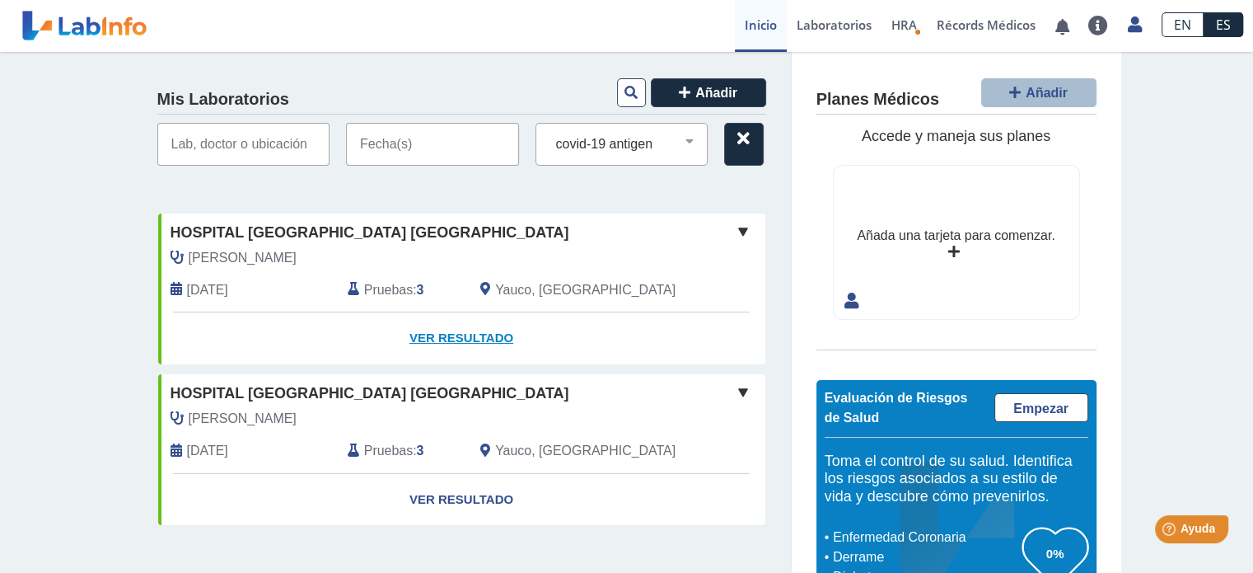
click at [434, 339] on link "Ver Resultado" at bounding box center [461, 338] width 607 height 52
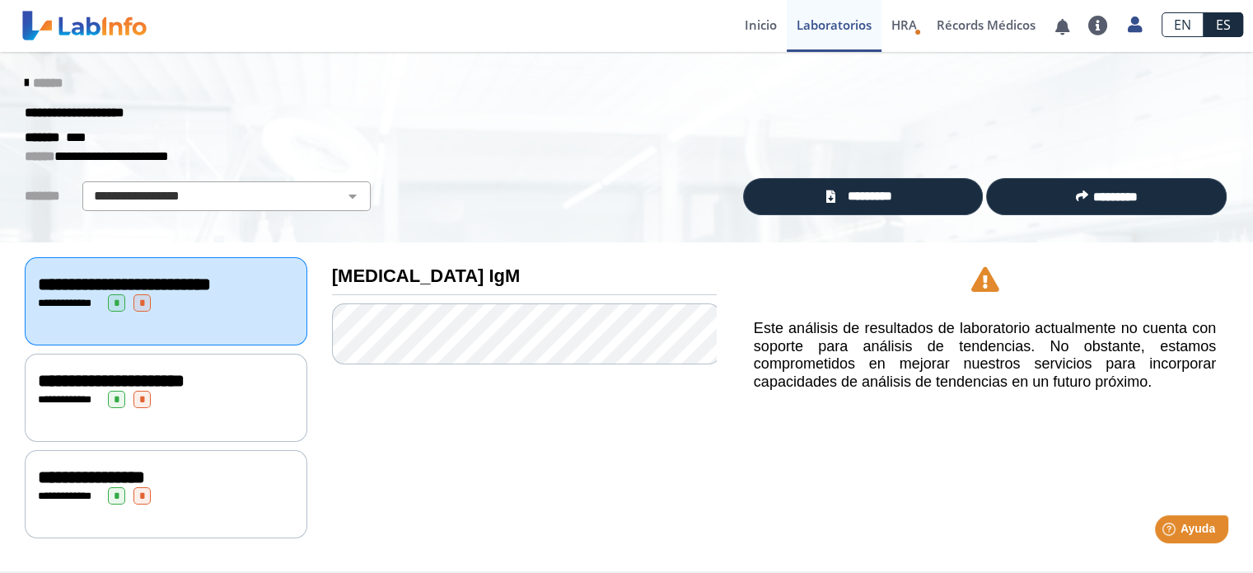
click at [224, 408] on div "**********" at bounding box center [166, 399] width 256 height 17
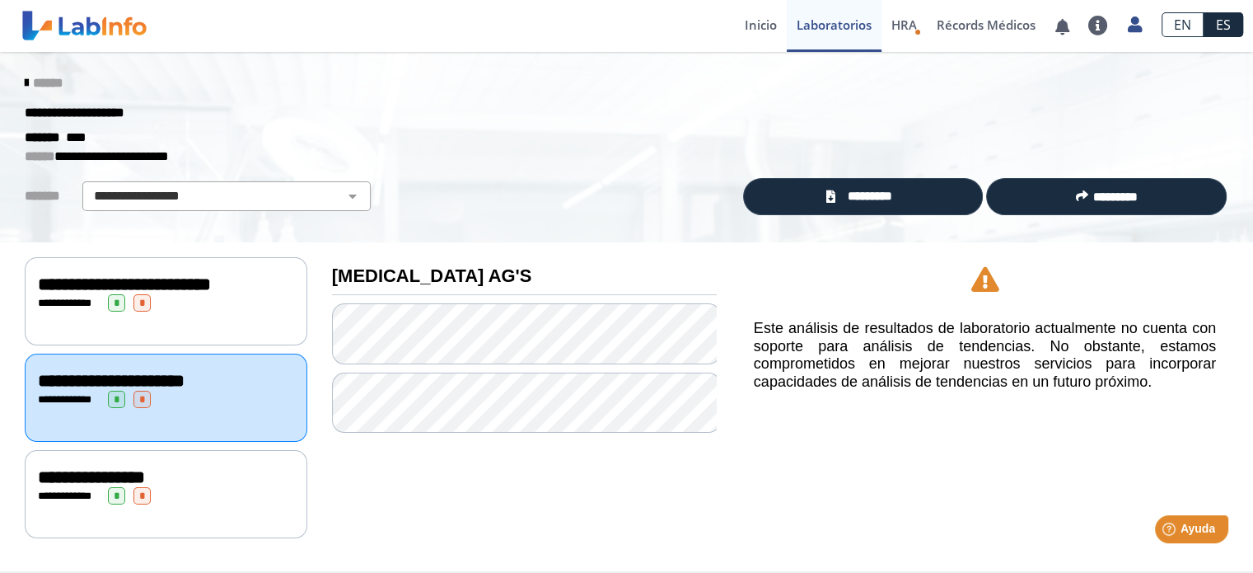
click at [217, 487] on div "**********" at bounding box center [166, 477] width 256 height 20
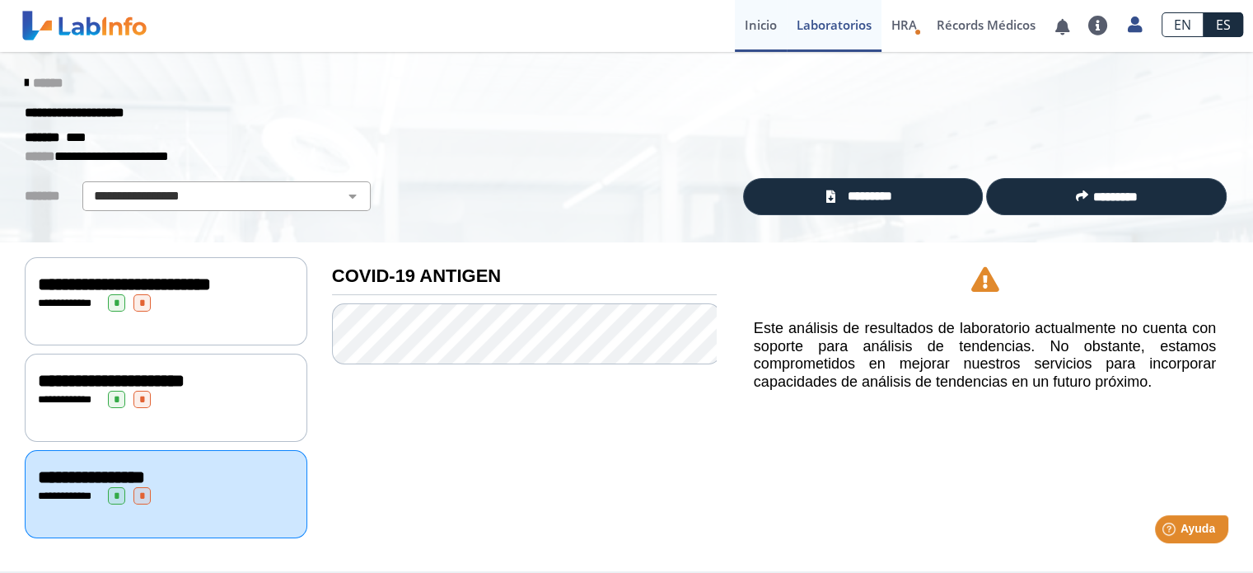
click at [765, 26] on link "Inicio" at bounding box center [761, 26] width 52 height 52
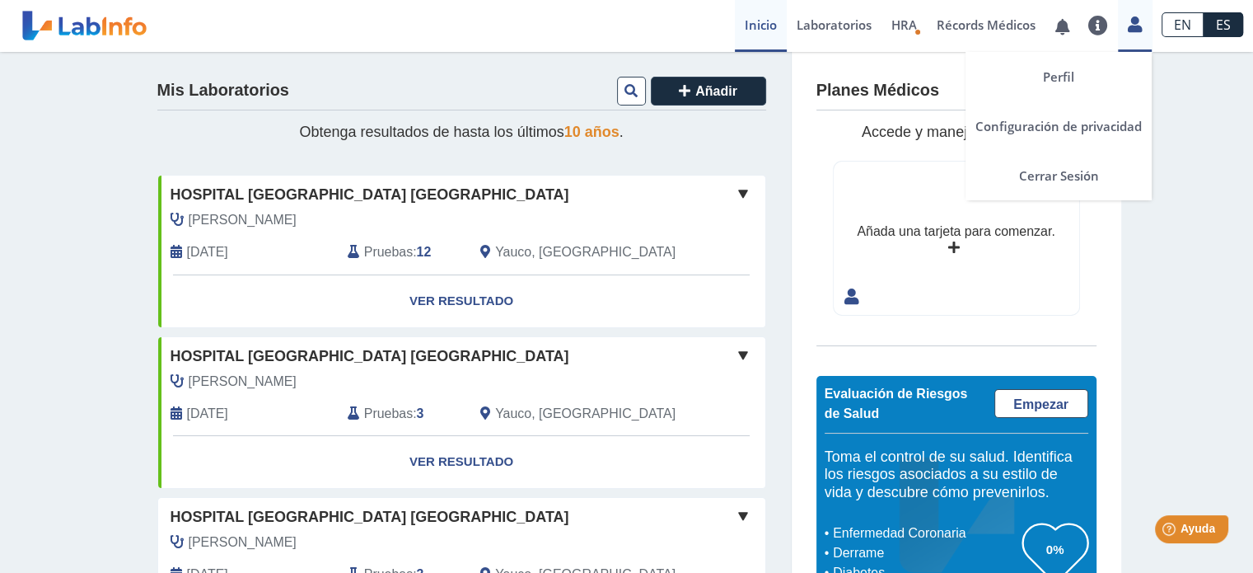
click at [1144, 29] on link at bounding box center [1135, 22] width 34 height 21
click at [1081, 125] on link "Configuración de privacidad" at bounding box center [1059, 125] width 186 height 49
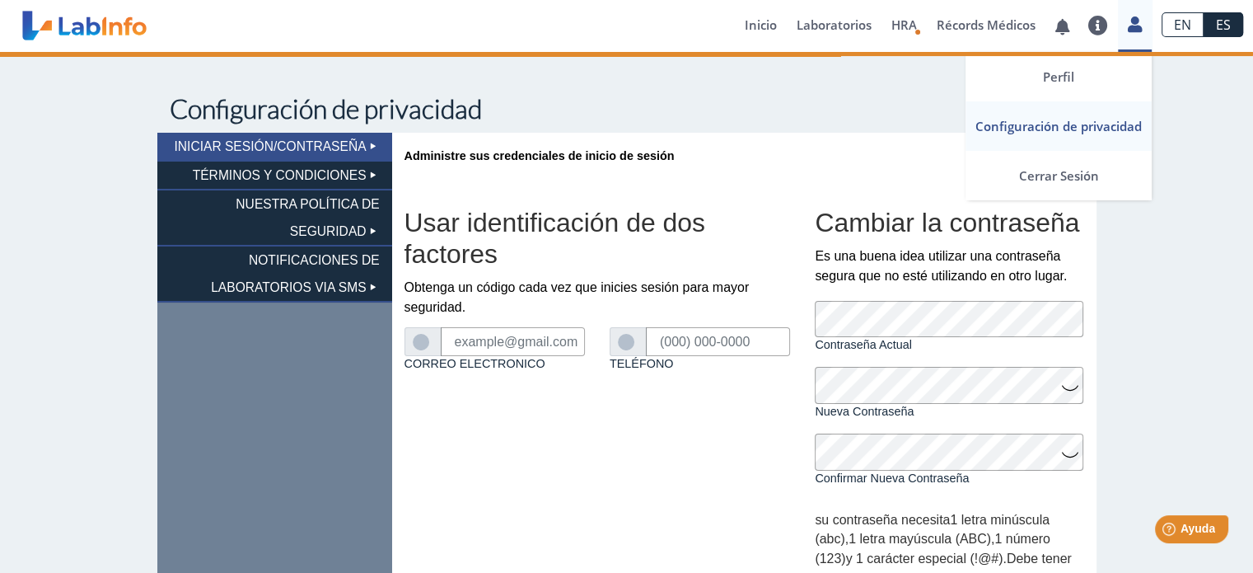
type input "[EMAIL_ADDRESS][DOMAIN_NAME]"
type input "[PHONE_NUMBER]"
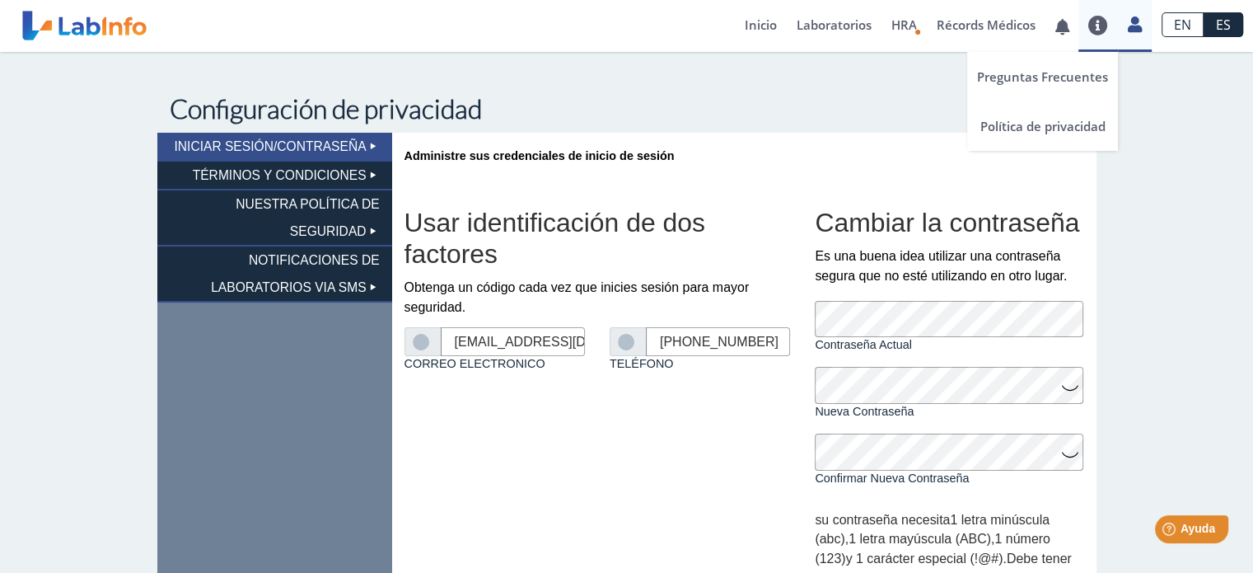
click at [1107, 25] on link at bounding box center [1099, 26] width 40 height 20
click at [1048, 78] on link "Preguntas Frecuentes" at bounding box center [1042, 76] width 151 height 49
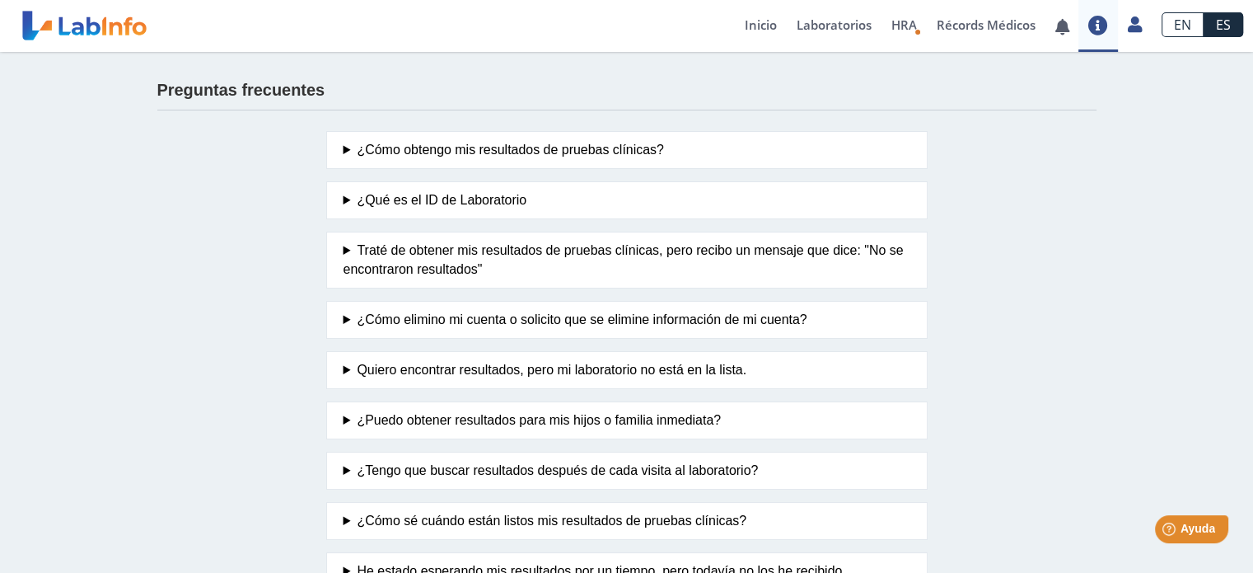
click at [454, 143] on summary "¿Cómo obtengo mis resultados de pruebas clínicas?" at bounding box center [627, 150] width 567 height 20
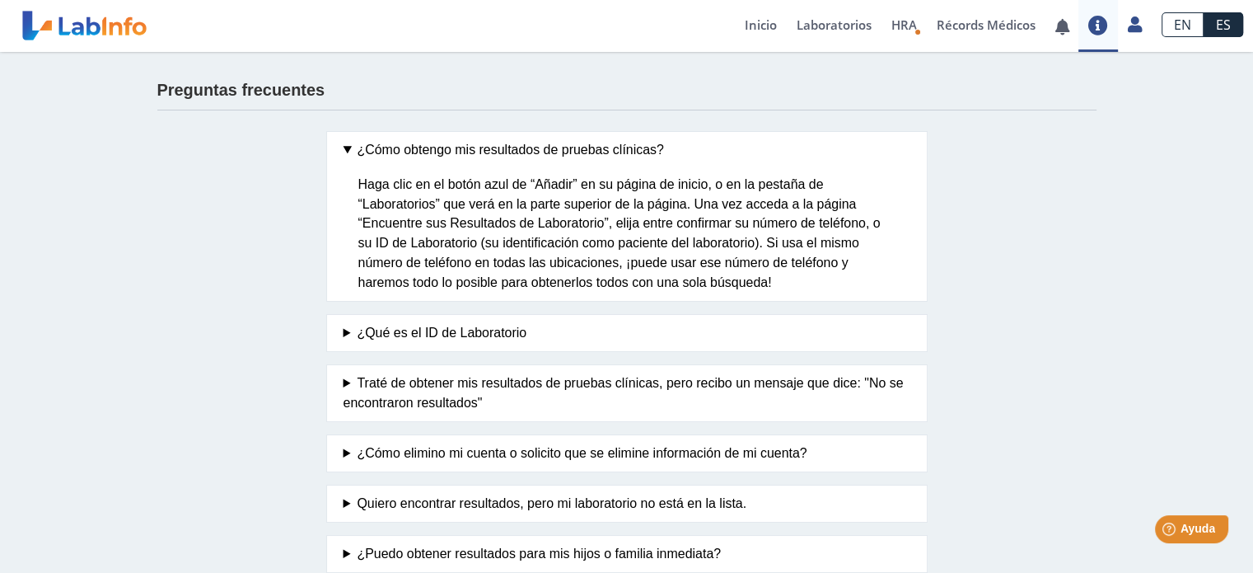
click at [454, 332] on summary "¿Qué es el ID de Laboratorio" at bounding box center [627, 333] width 567 height 20
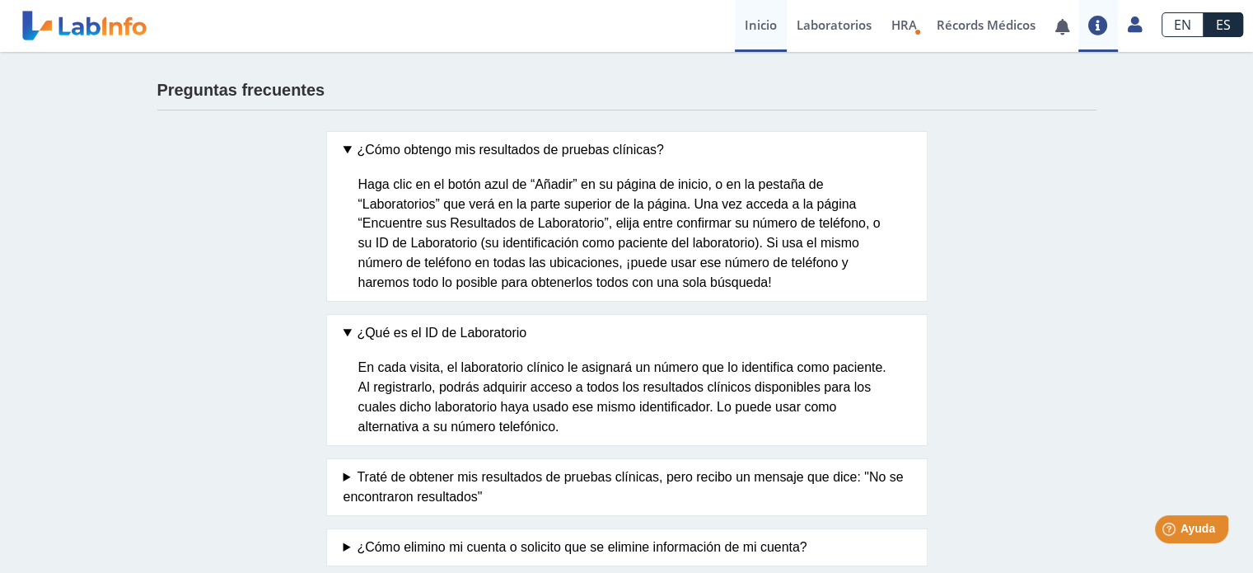
click at [767, 17] on link "Inicio" at bounding box center [761, 26] width 52 height 52
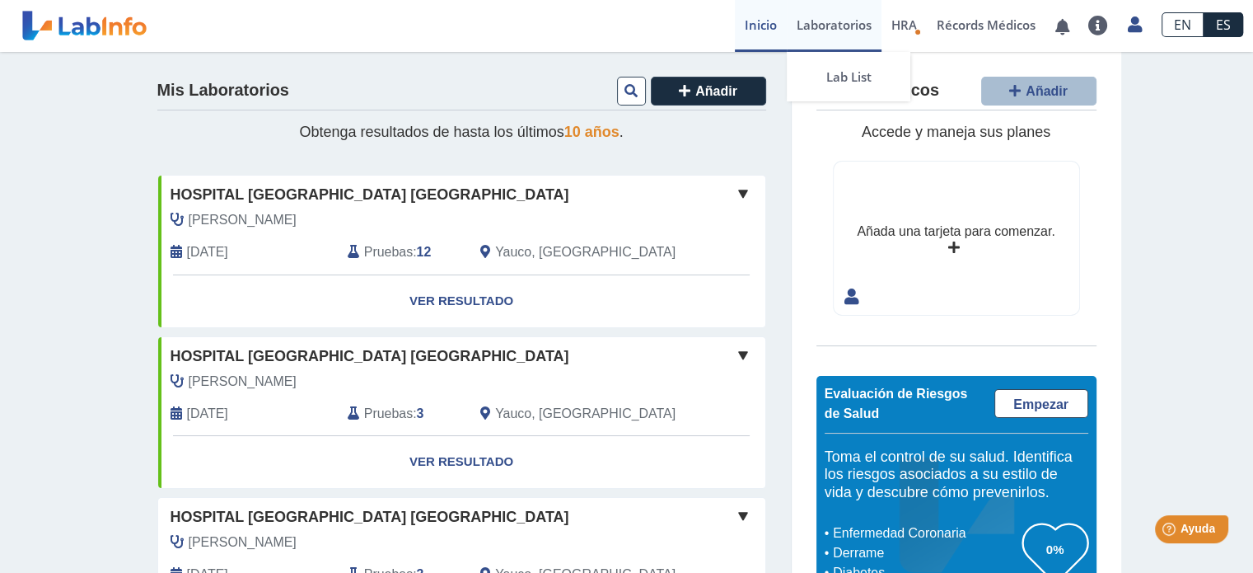
click at [817, 26] on link "Laboratorios" at bounding box center [834, 26] width 95 height 52
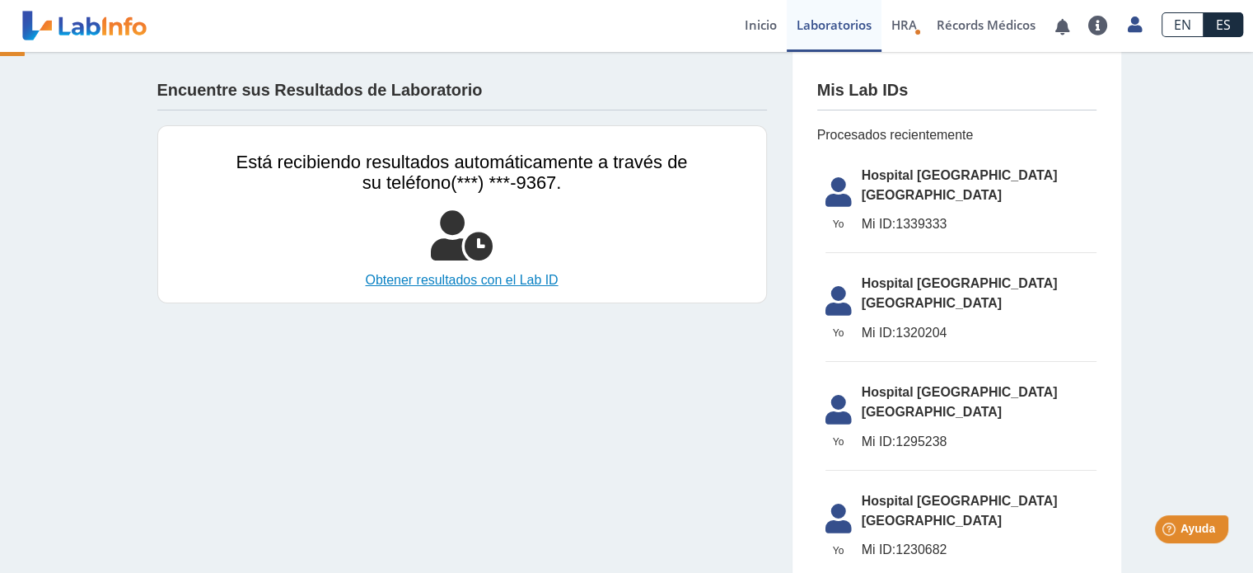
click at [496, 276] on link "Obtener resultados con el Lab ID" at bounding box center [462, 280] width 452 height 20
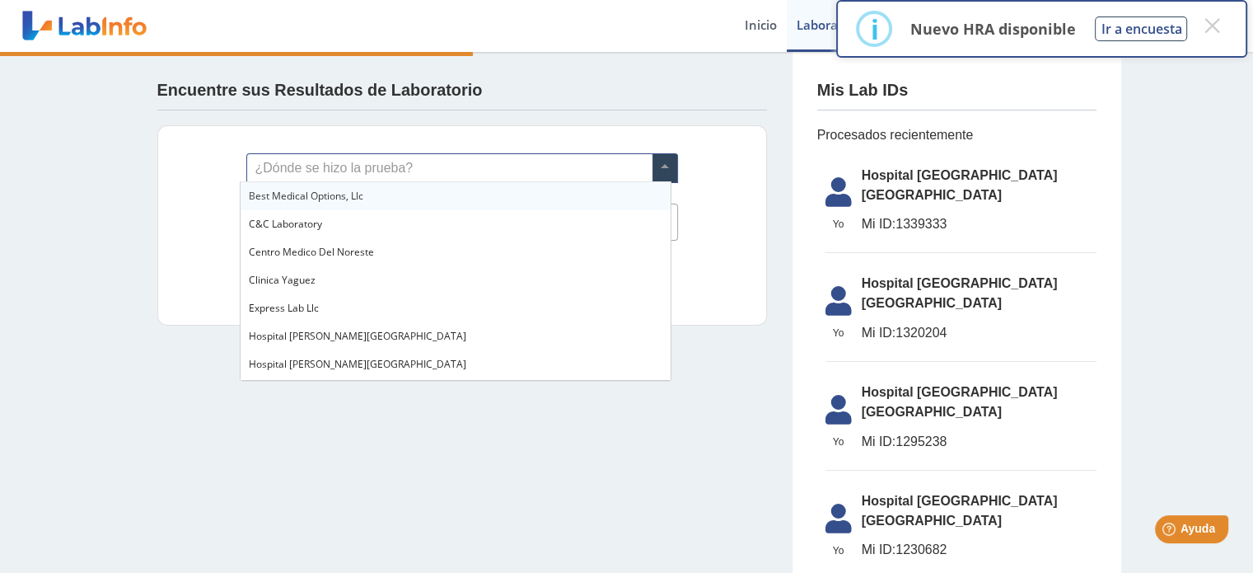
click at [657, 164] on span at bounding box center [665, 168] width 25 height 28
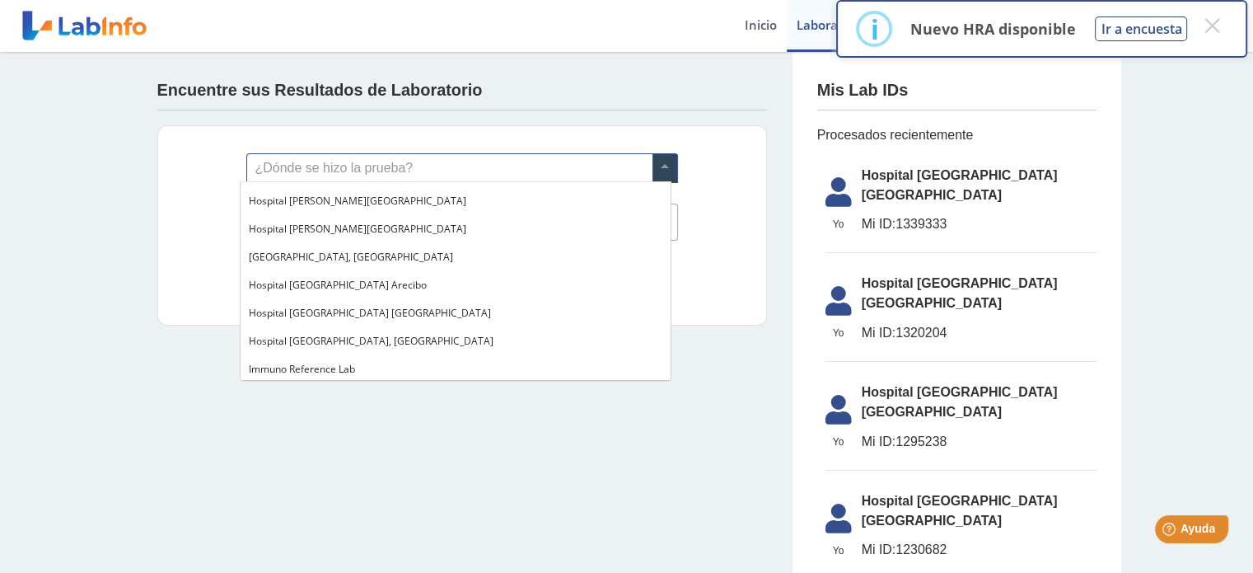
scroll to position [110, 0]
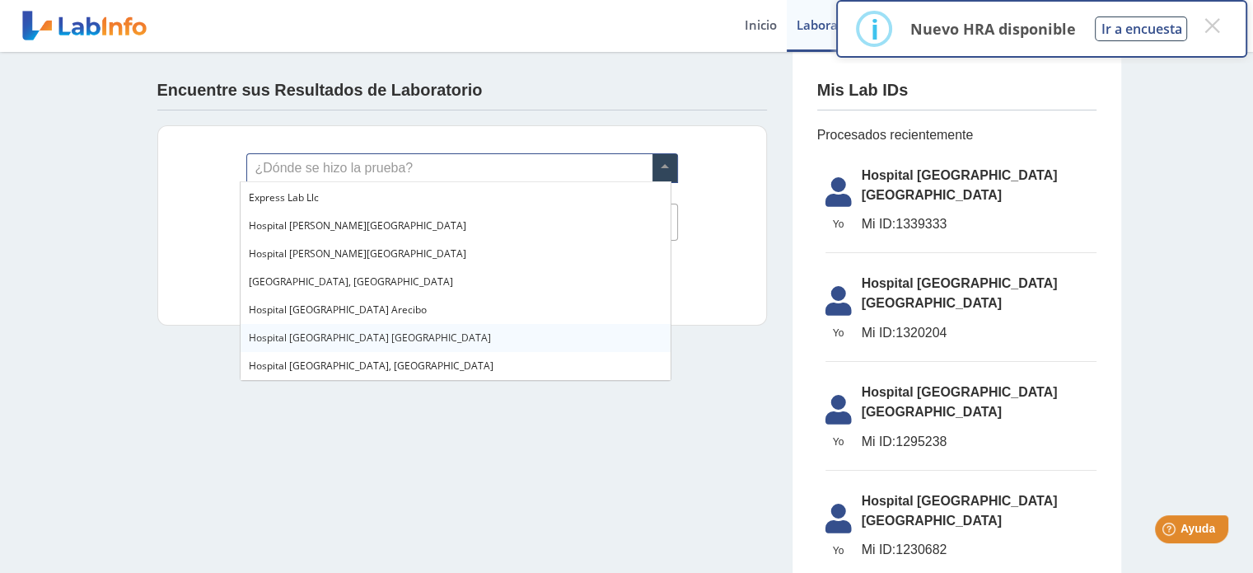
click at [349, 335] on div "Hospital [GEOGRAPHIC_DATA] [GEOGRAPHIC_DATA]" at bounding box center [456, 338] width 430 height 28
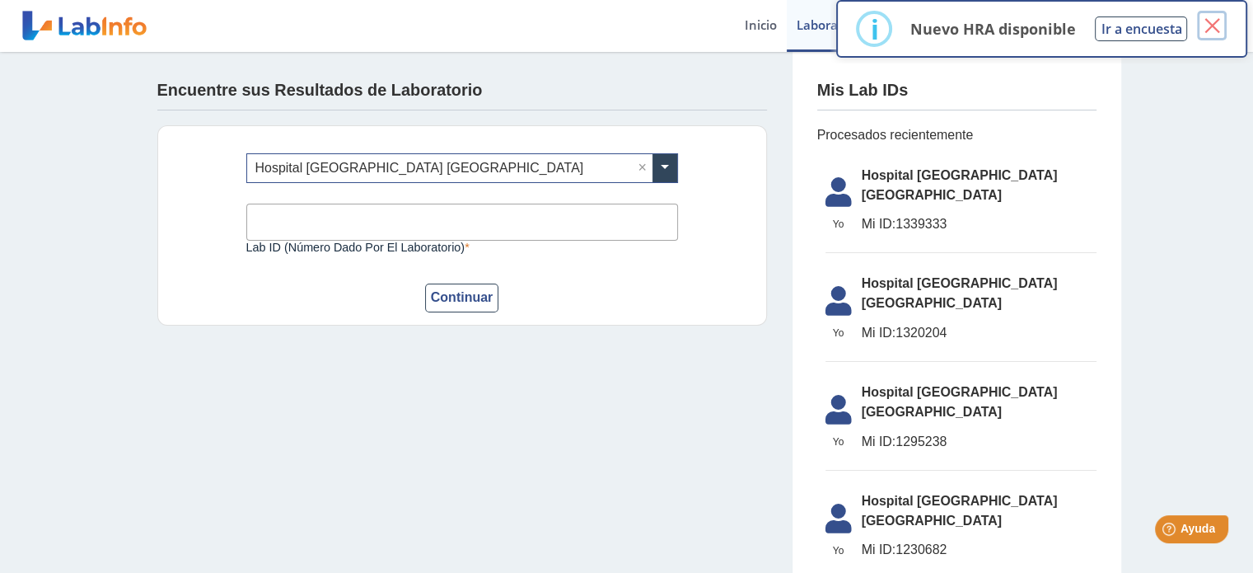
click at [1213, 28] on button "×" at bounding box center [1212, 26] width 30 height 30
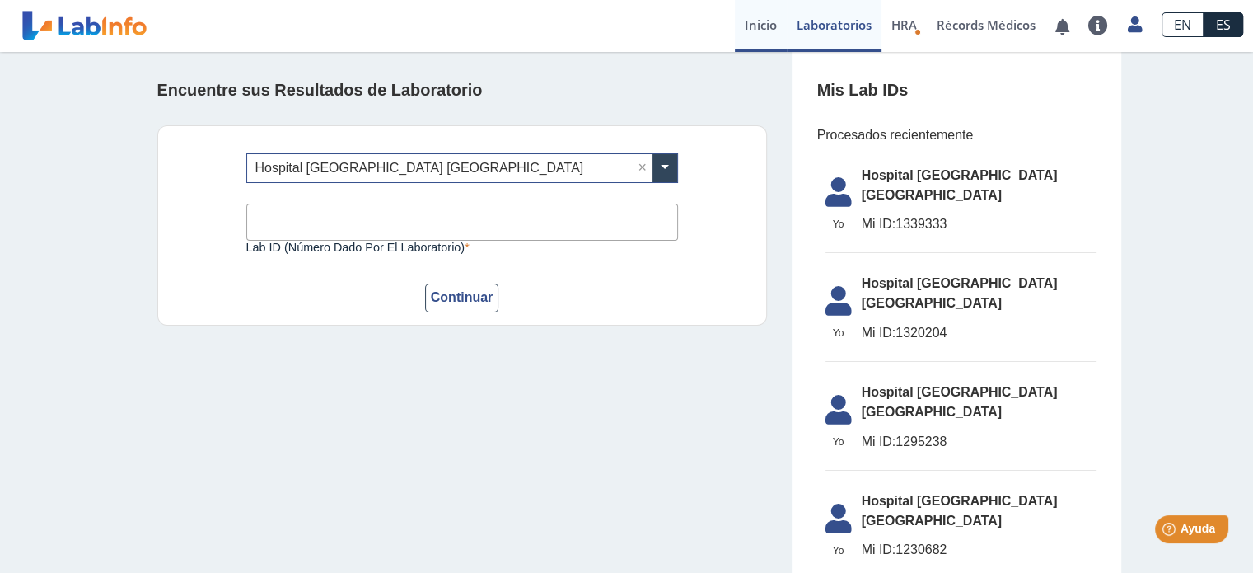
click at [757, 24] on link "Inicio" at bounding box center [761, 26] width 52 height 52
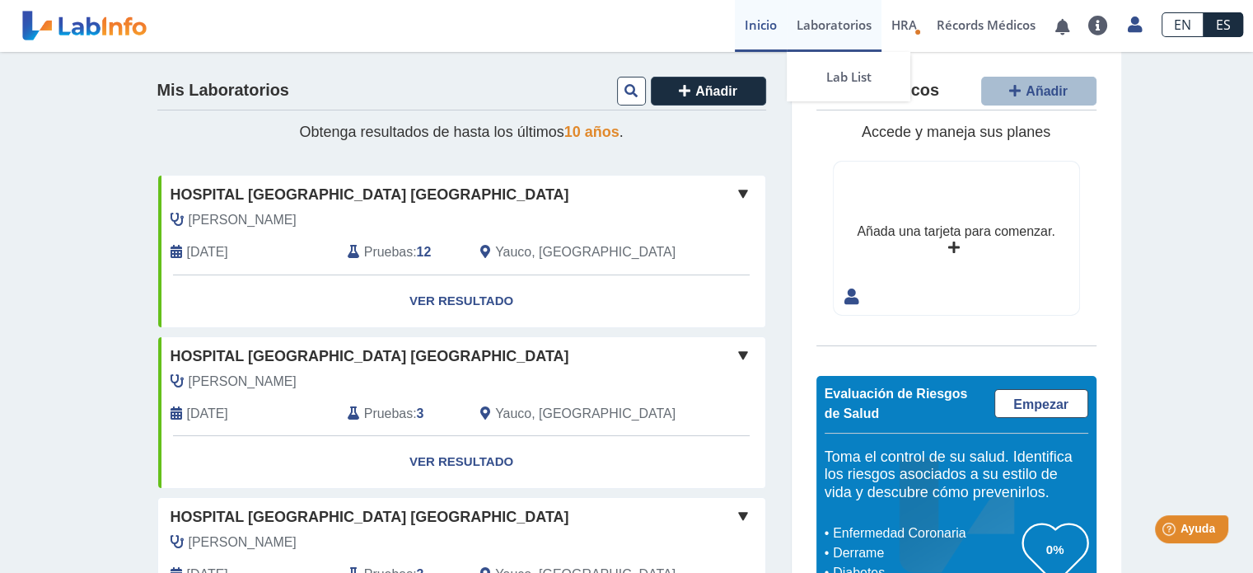
click at [847, 21] on link "Laboratorios" at bounding box center [834, 26] width 95 height 52
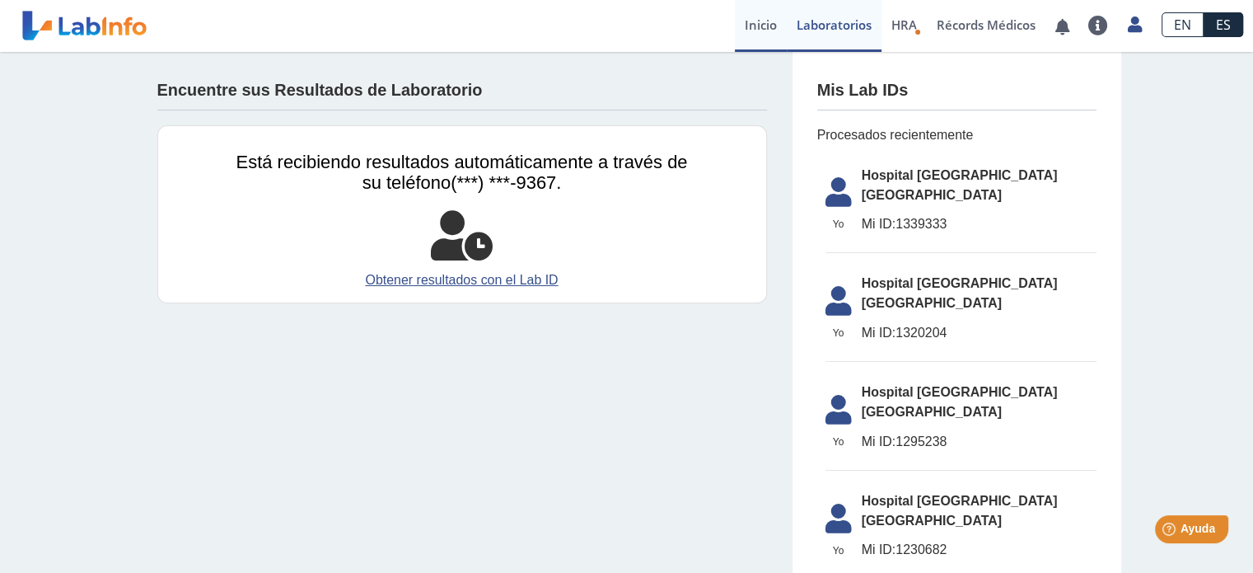
click at [756, 29] on link "Inicio" at bounding box center [761, 26] width 52 height 52
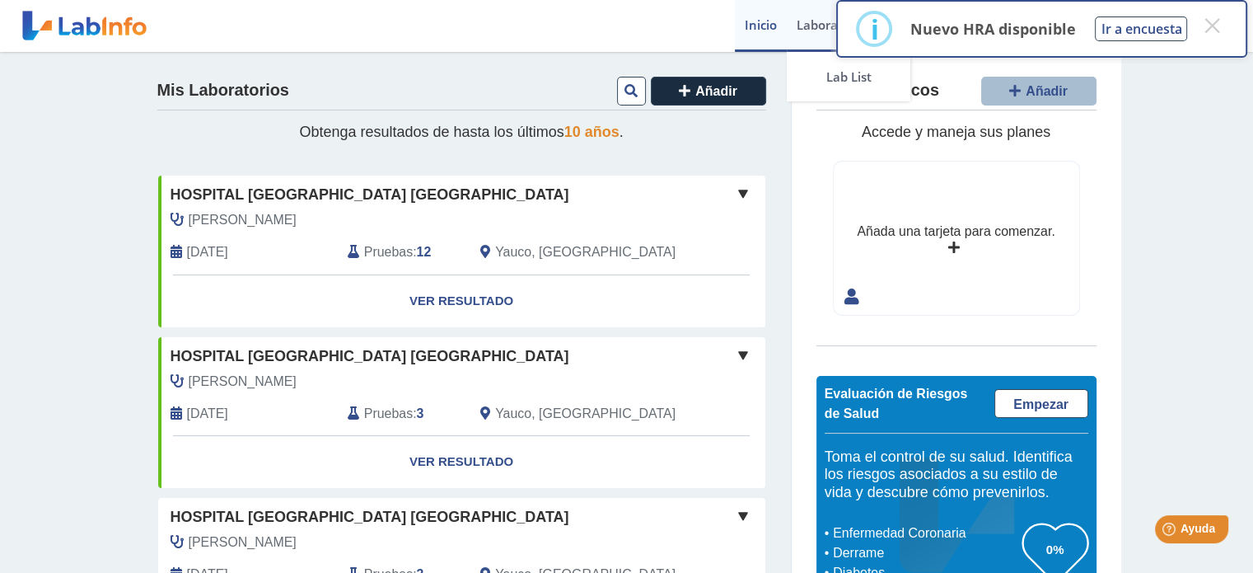
click at [826, 27] on link "Laboratorios" at bounding box center [834, 26] width 95 height 52
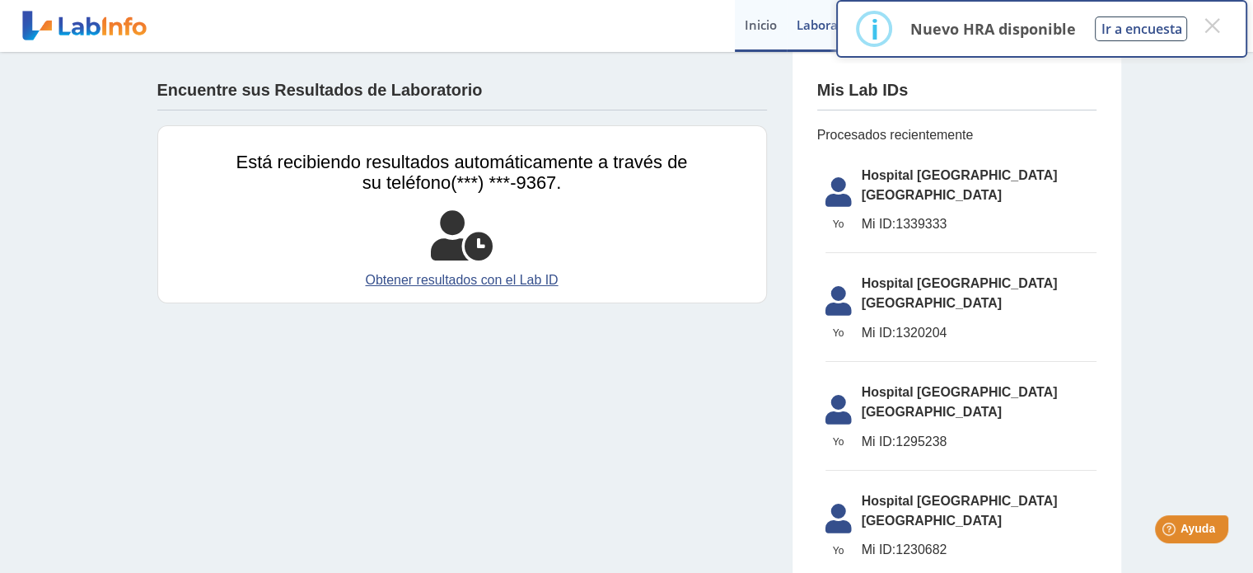
click at [762, 26] on link "Inicio" at bounding box center [761, 26] width 52 height 52
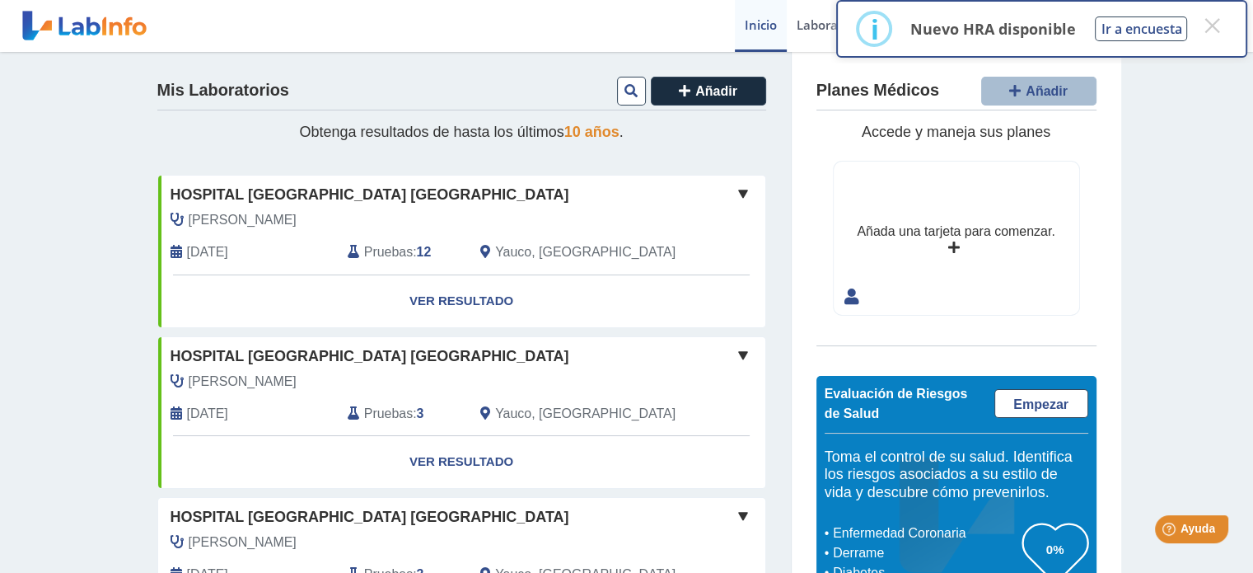
click at [686, 19] on div "Hospital [GEOGRAPHIC_DATA] Yauco envió nuevos resultados de laboratorio [GEOGRA…" at bounding box center [435, 25] width 566 height 49
click at [1216, 23] on button "×" at bounding box center [1212, 26] width 30 height 30
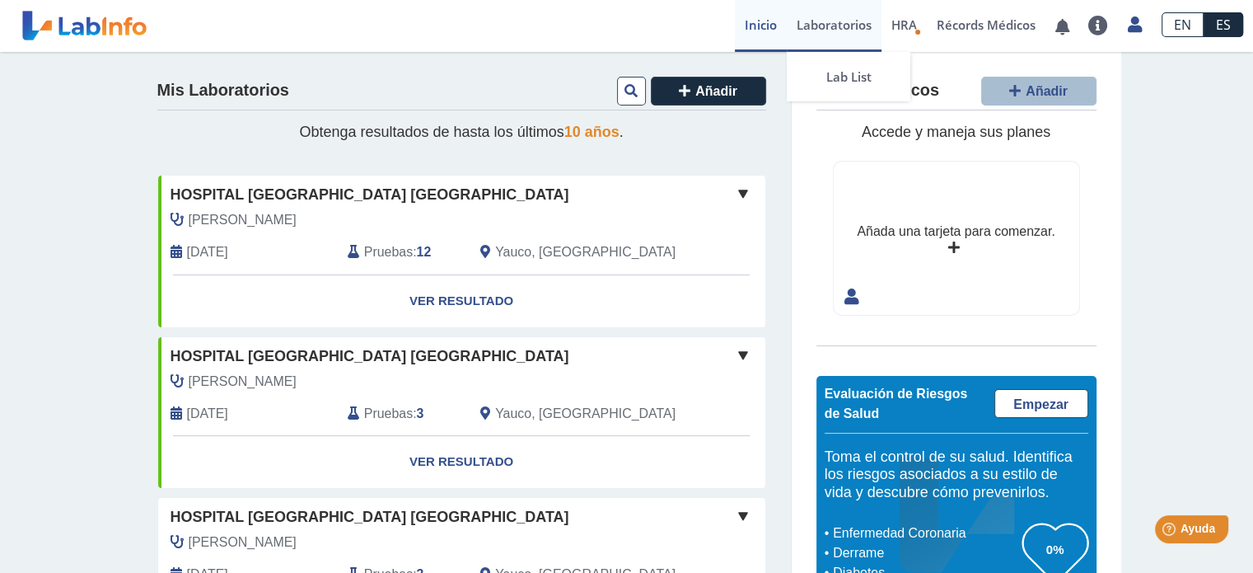
click at [825, 24] on link "Laboratorios" at bounding box center [834, 26] width 95 height 52
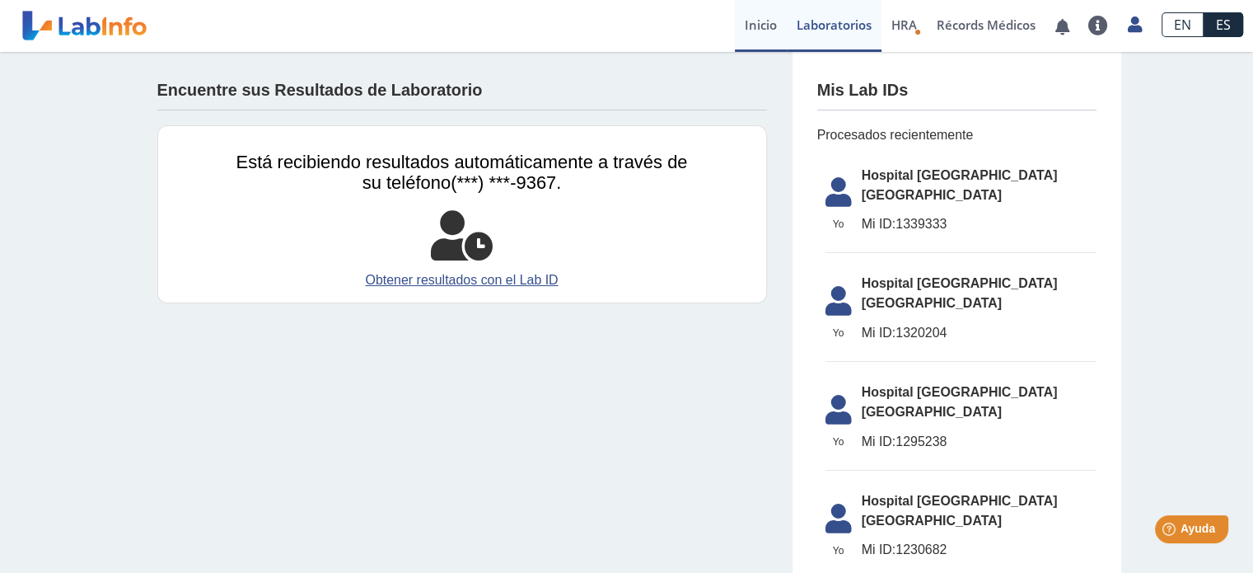
click at [756, 23] on link "Inicio" at bounding box center [761, 26] width 52 height 52
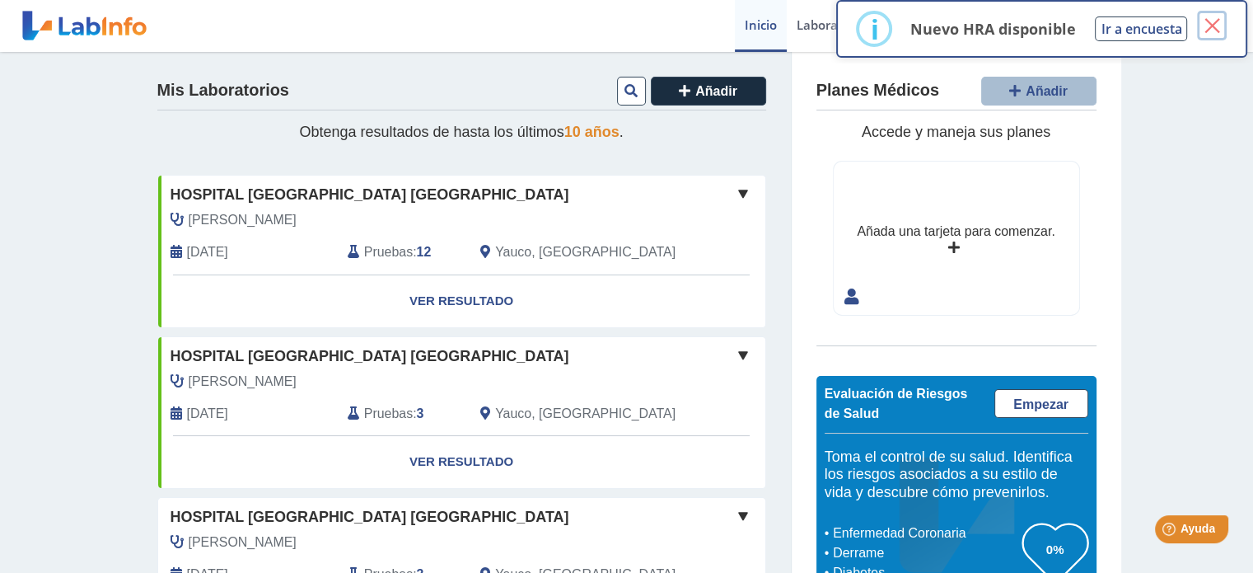
click at [1214, 26] on button "×" at bounding box center [1212, 26] width 30 height 30
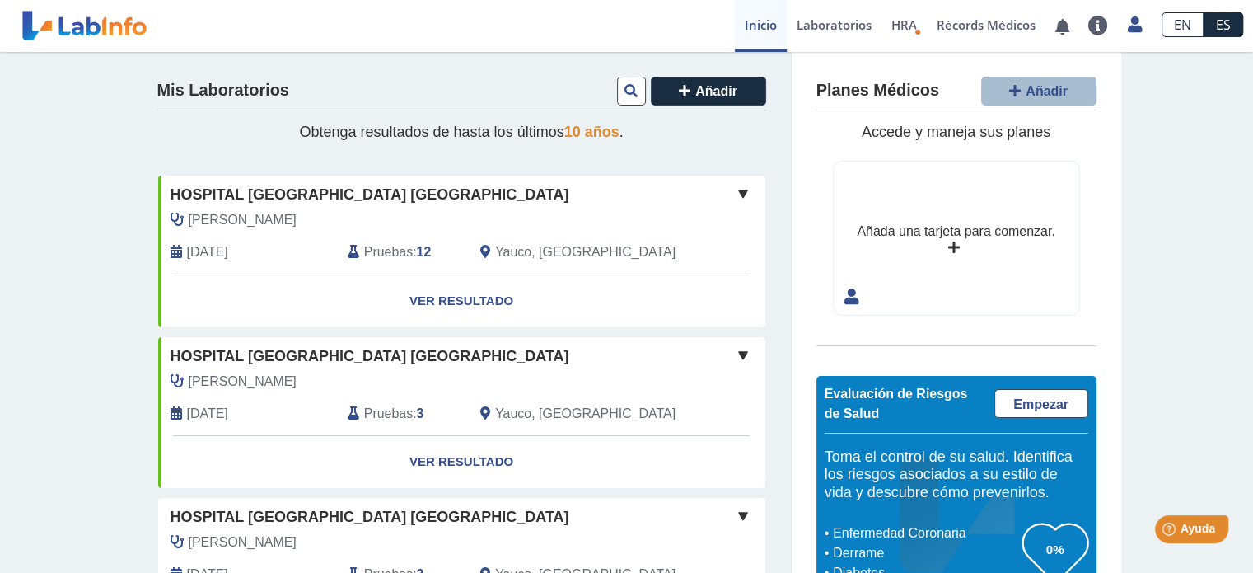
click at [756, 27] on link "Inicio" at bounding box center [761, 26] width 52 height 52
